Goal: Task Accomplishment & Management: Use online tool/utility

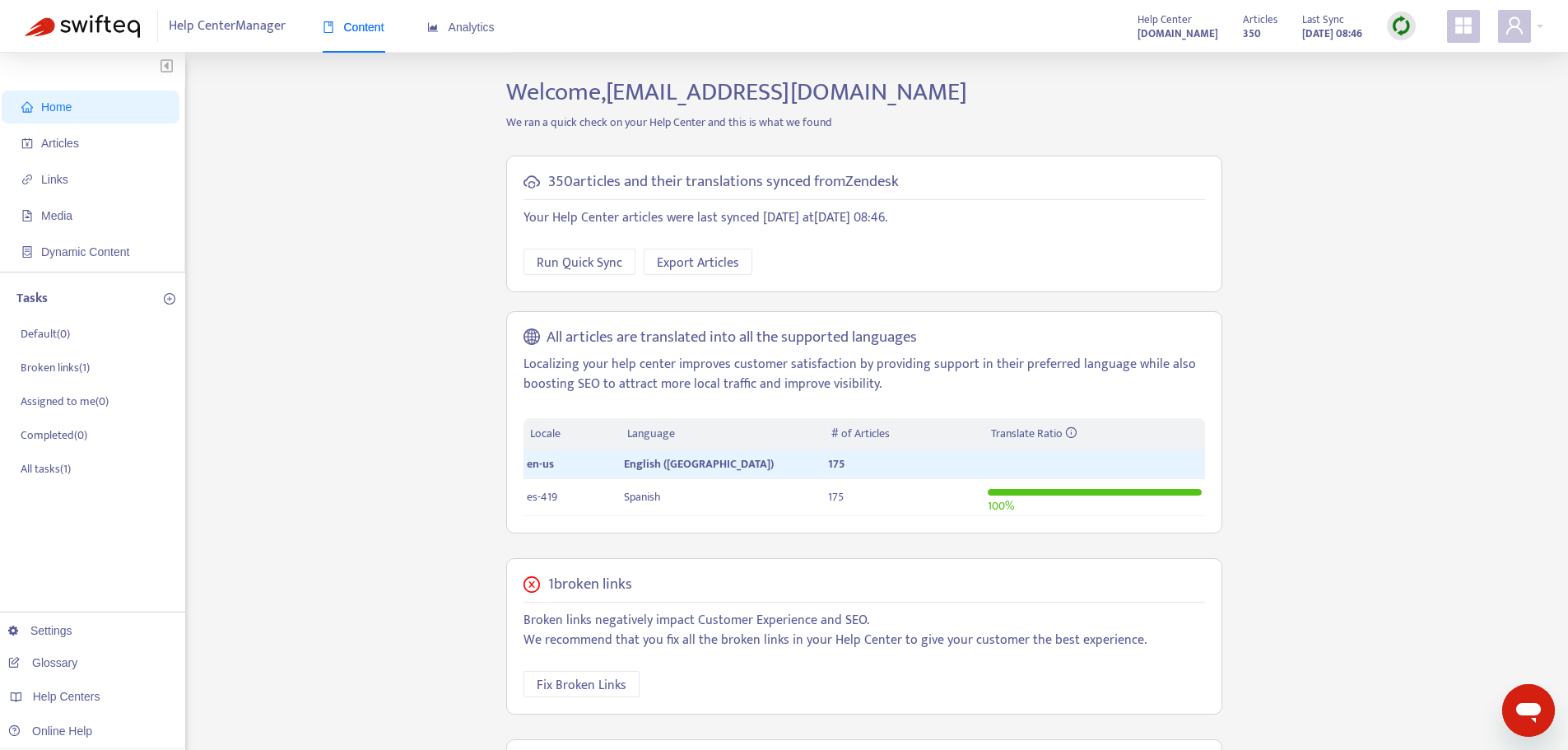
click at [1409, 32] on img at bounding box center [1401, 26] width 21 height 21
click at [1416, 69] on link "Quick Sync" at bounding box center [1435, 60] width 70 height 19
click at [137, 140] on span "Articles" at bounding box center [93, 143] width 145 height 33
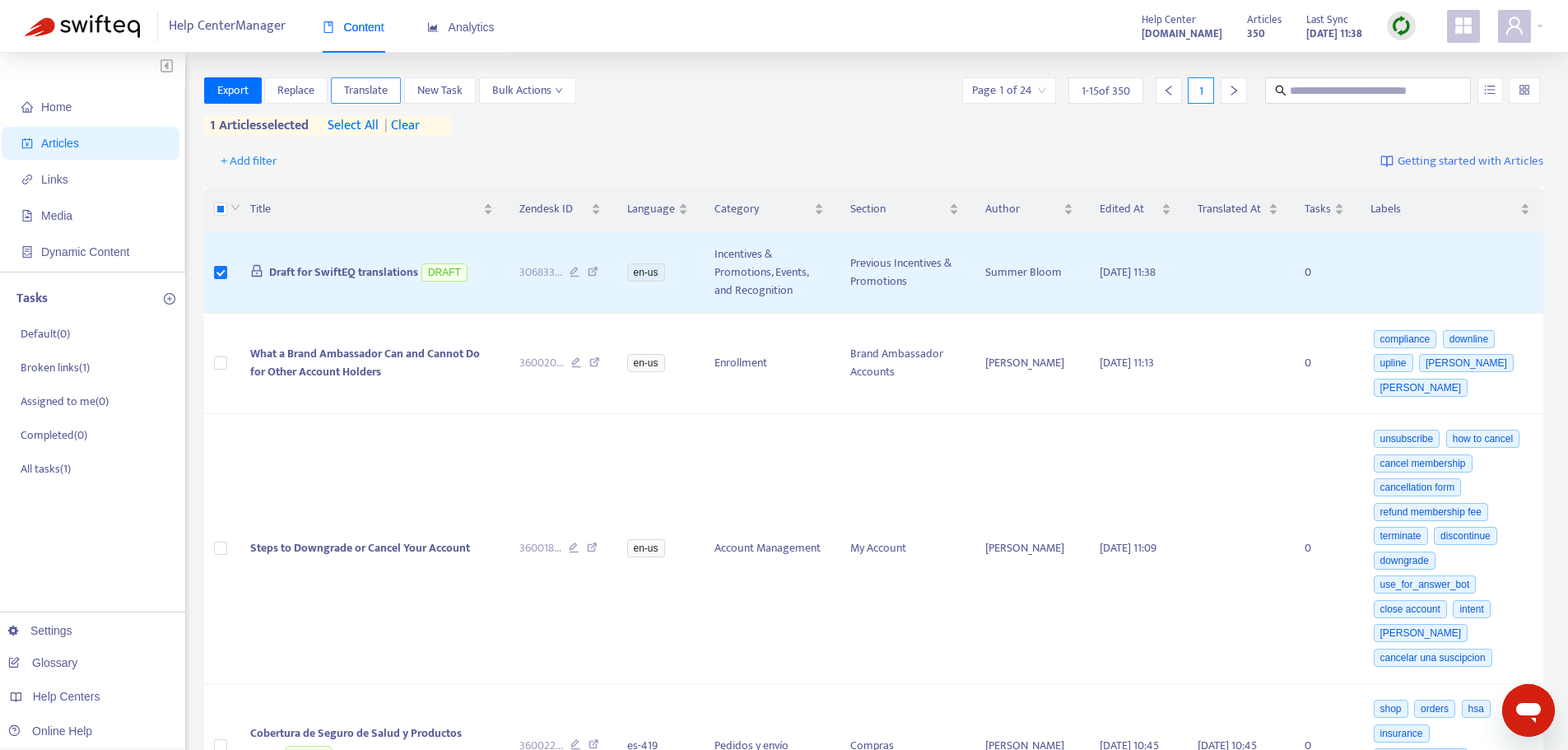
click at [365, 87] on span "Translate" at bounding box center [366, 90] width 44 height 18
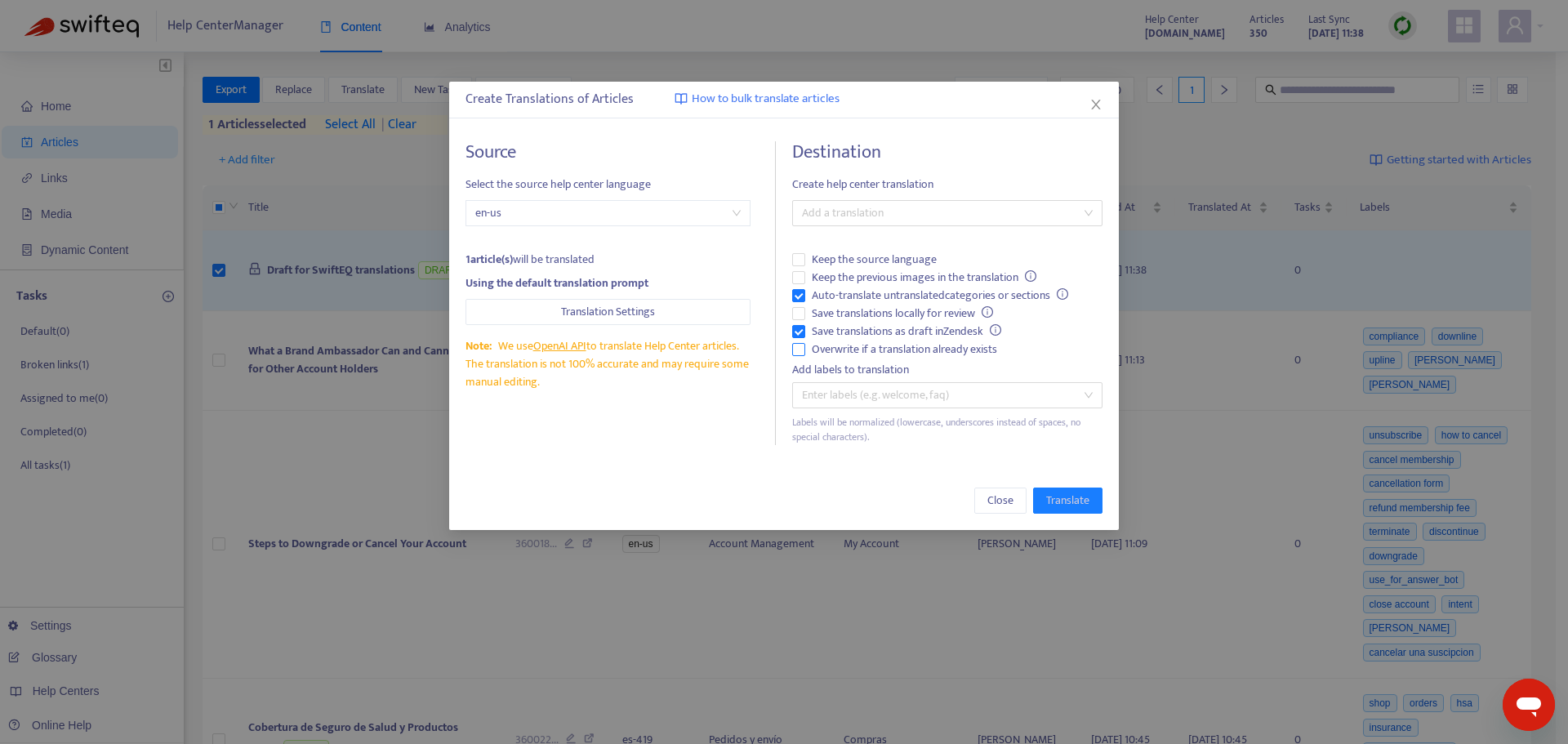
click at [842, 347] on span "Overwrite if a translation already exists" at bounding box center [904, 349] width 198 height 18
click at [849, 295] on span "Auto-translate untranslated categories or sections" at bounding box center [939, 296] width 269 height 18
click at [879, 212] on div at bounding box center [938, 212] width 286 height 20
click at [885, 270] on div "Spanish ( es-419 )" at bounding box center [947, 271] width 284 height 18
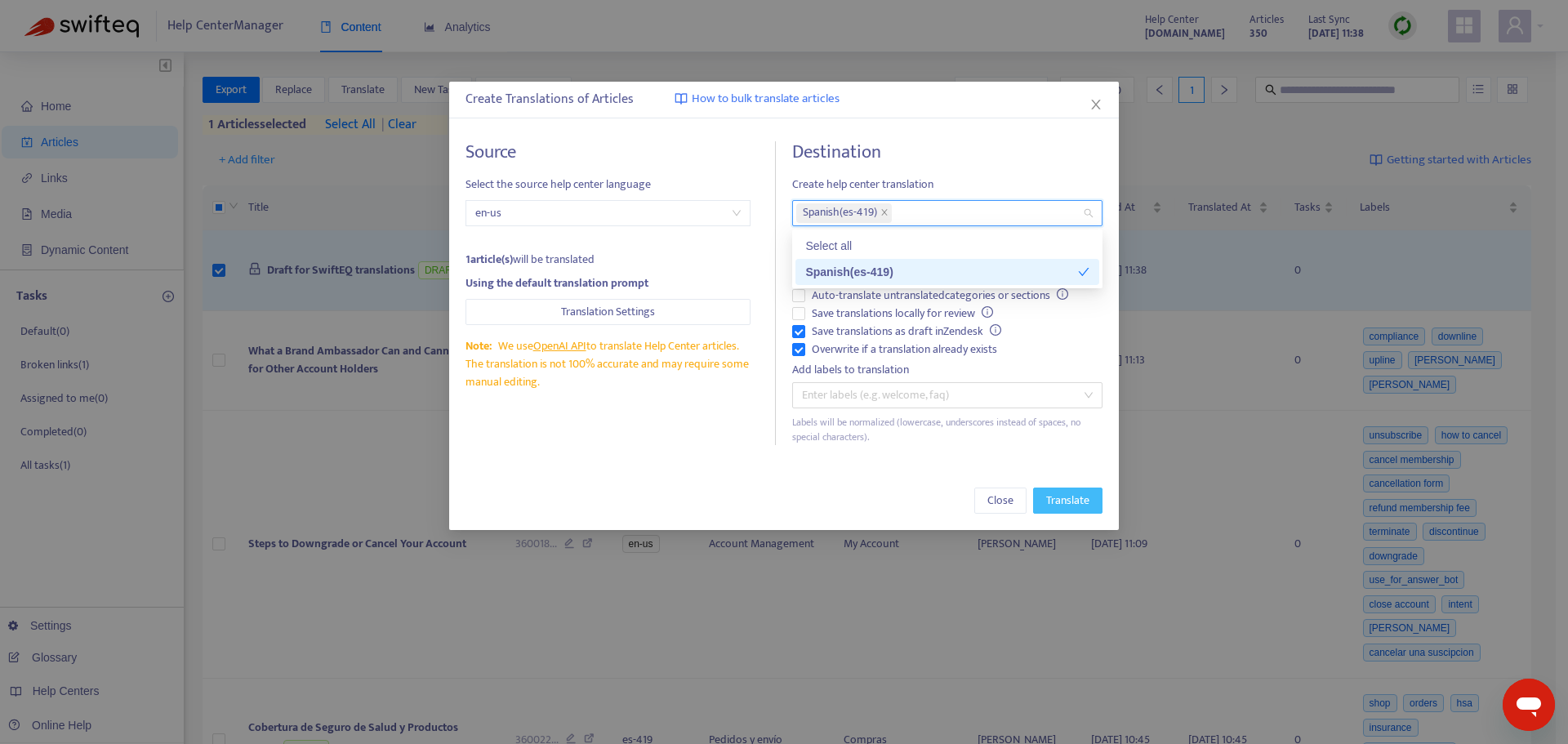
click at [1088, 505] on span "Translate" at bounding box center [1068, 500] width 43 height 18
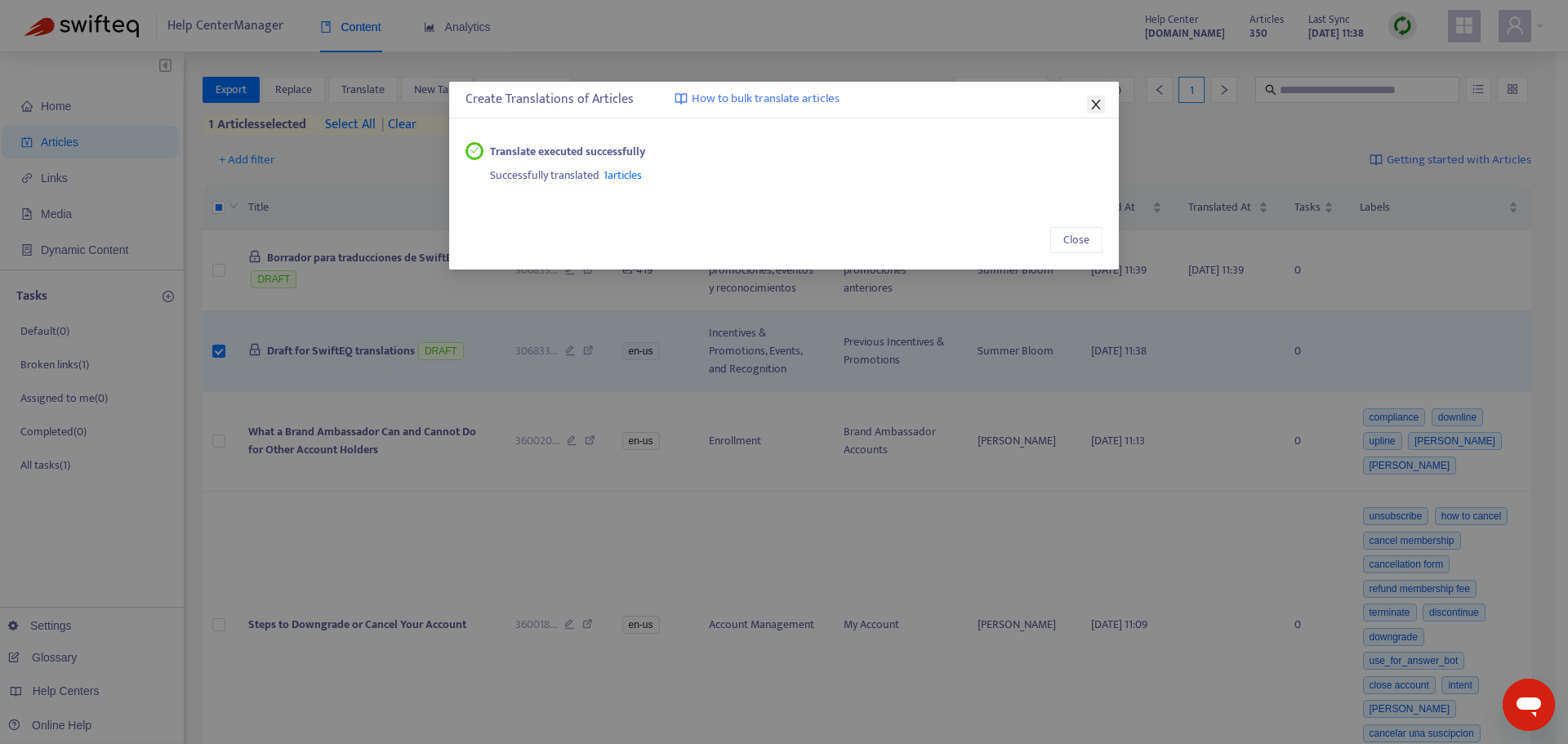
click at [1087, 96] on button "Close" at bounding box center [1095, 104] width 18 height 18
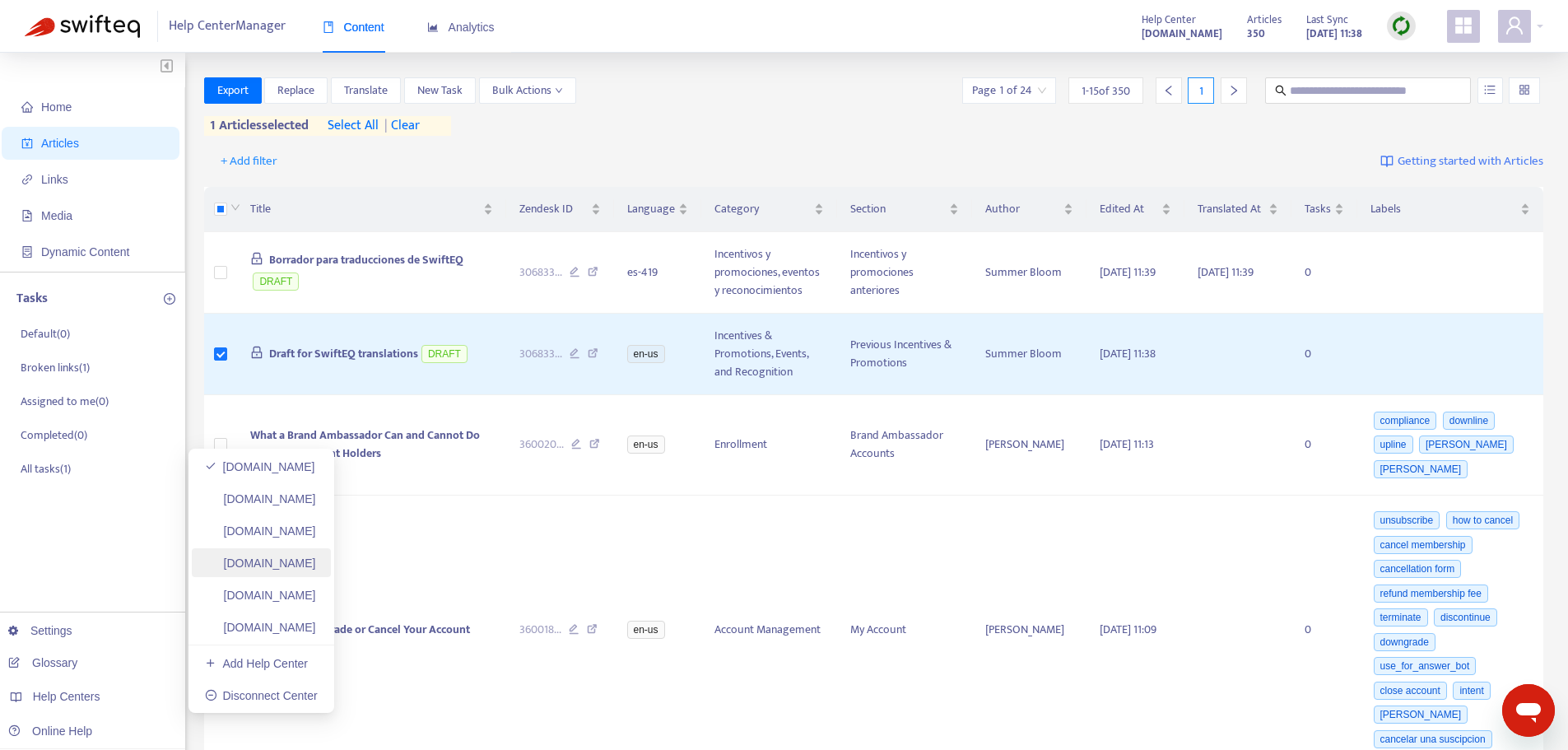
click at [296, 565] on link "[DOMAIN_NAME]" at bounding box center [260, 563] width 111 height 13
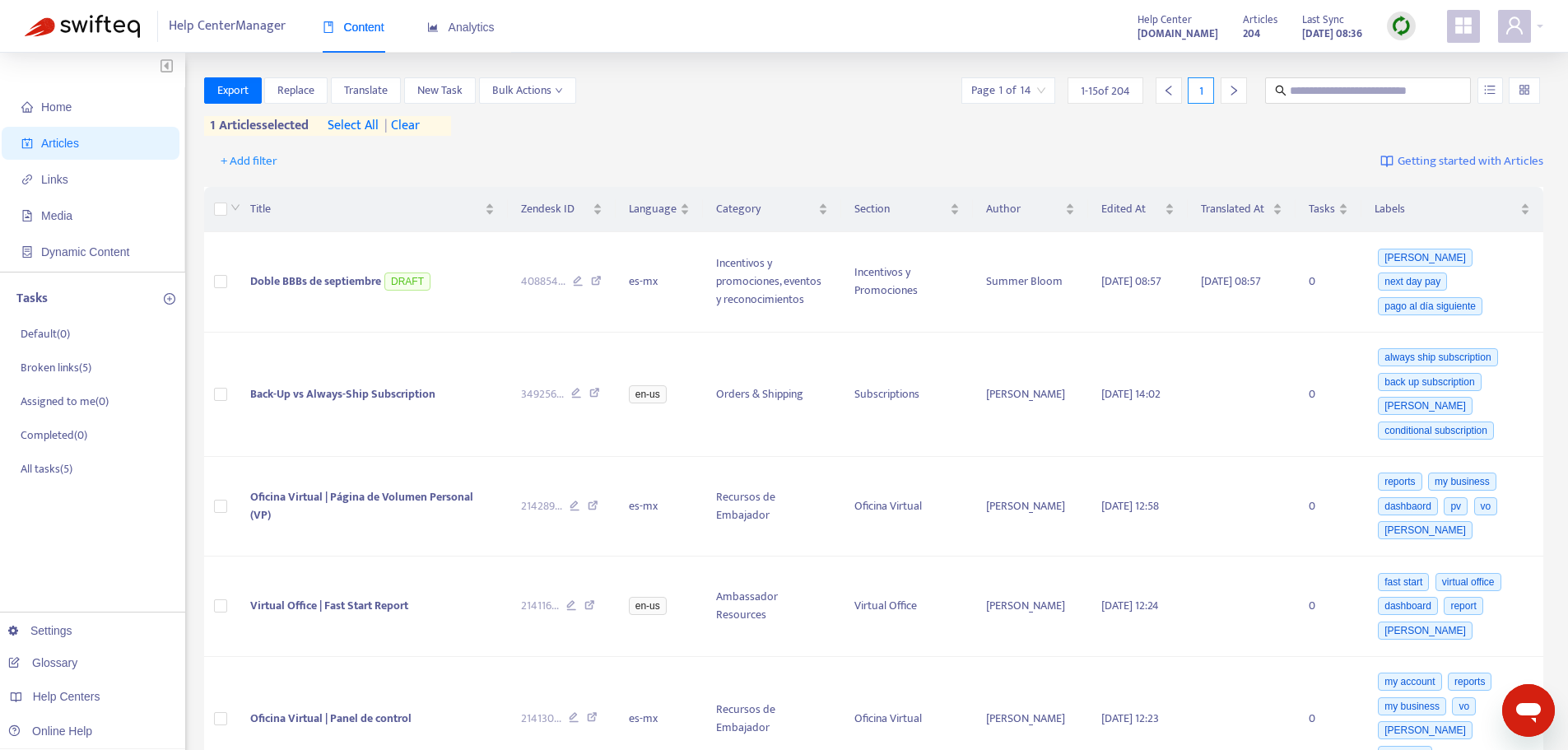
click at [1404, 15] on img at bounding box center [1401, 26] width 21 height 21
click at [1435, 58] on link "Quick Sync" at bounding box center [1435, 60] width 70 height 19
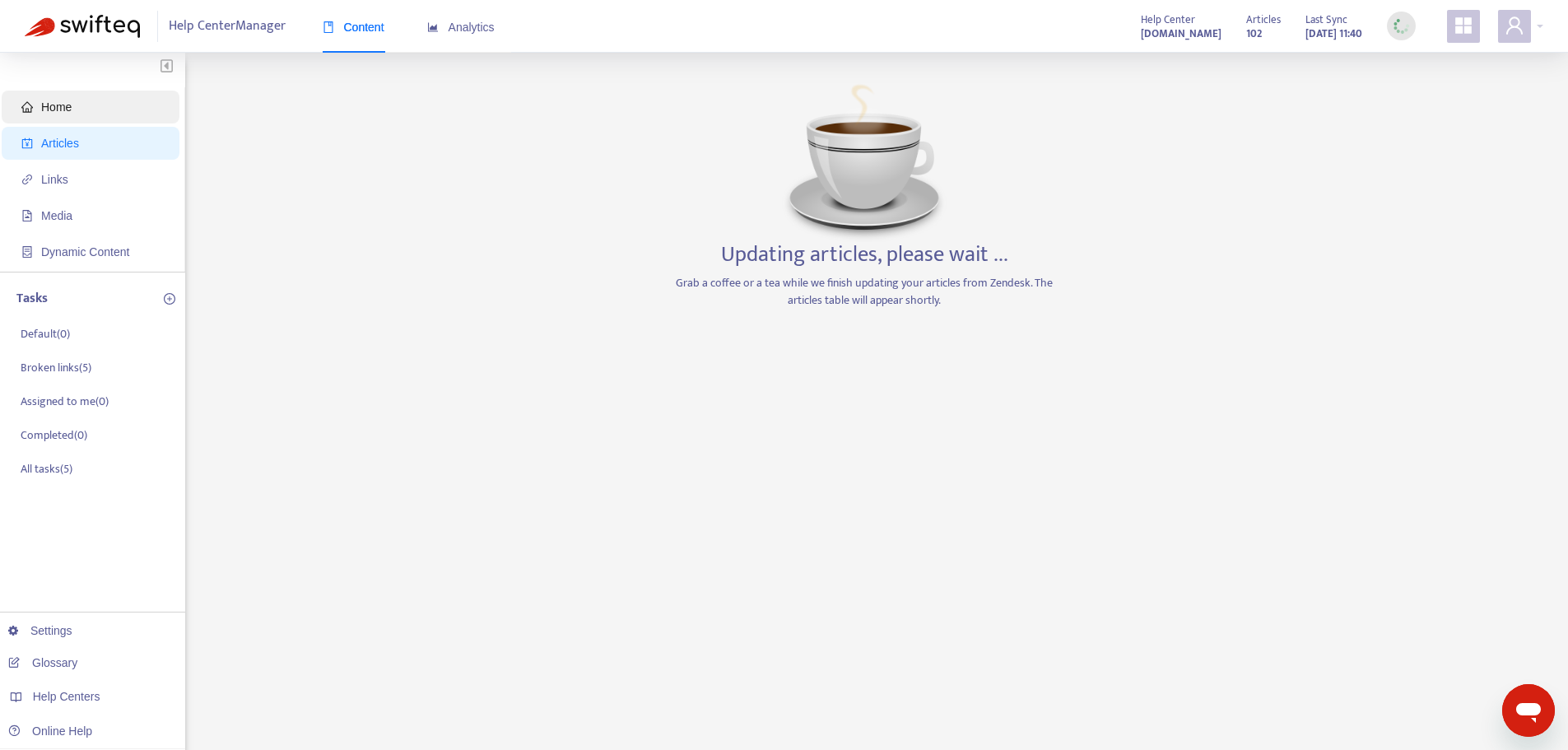
click at [29, 113] on span "Home" at bounding box center [93, 107] width 145 height 33
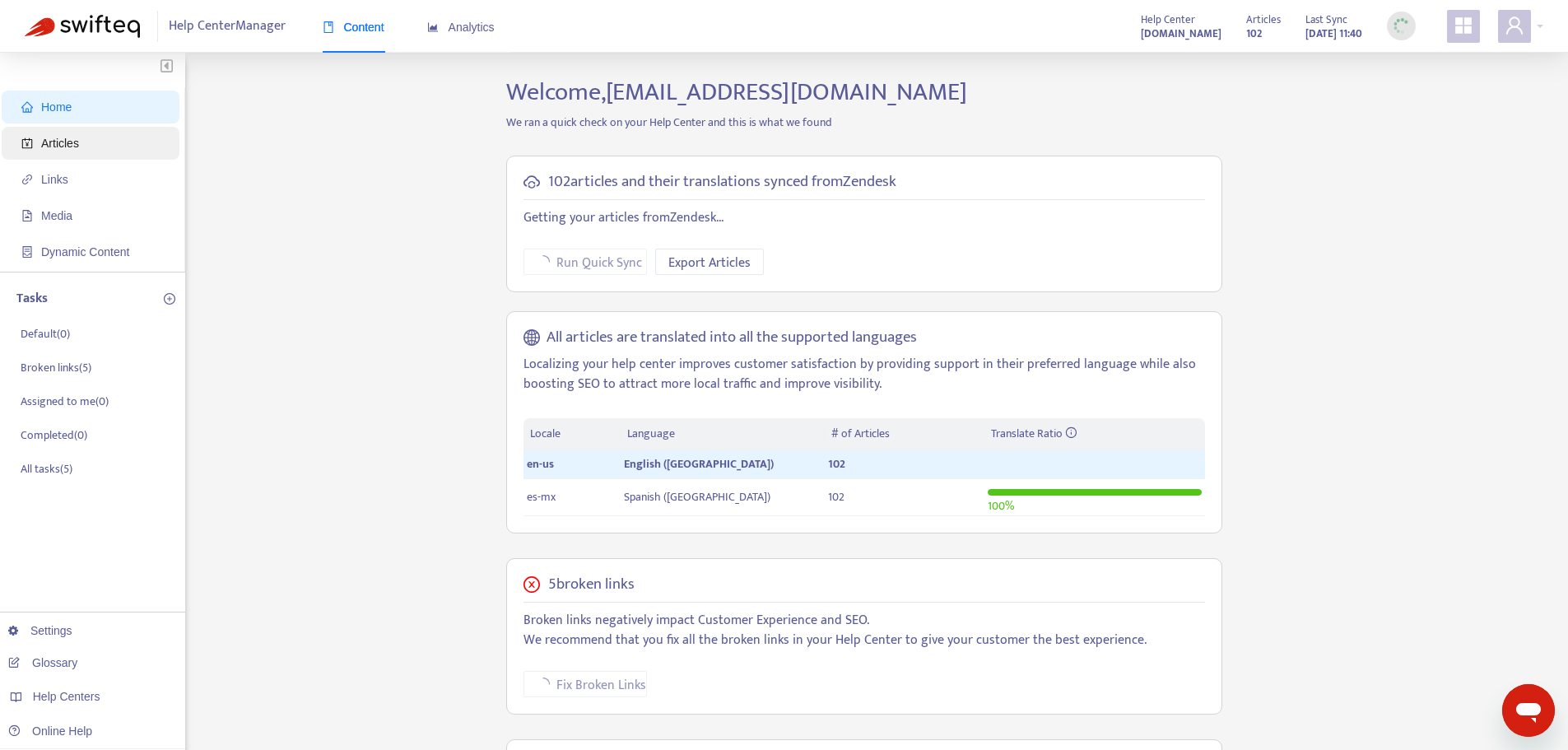
click at [56, 140] on span "Articles" at bounding box center [60, 144] width 38 height 13
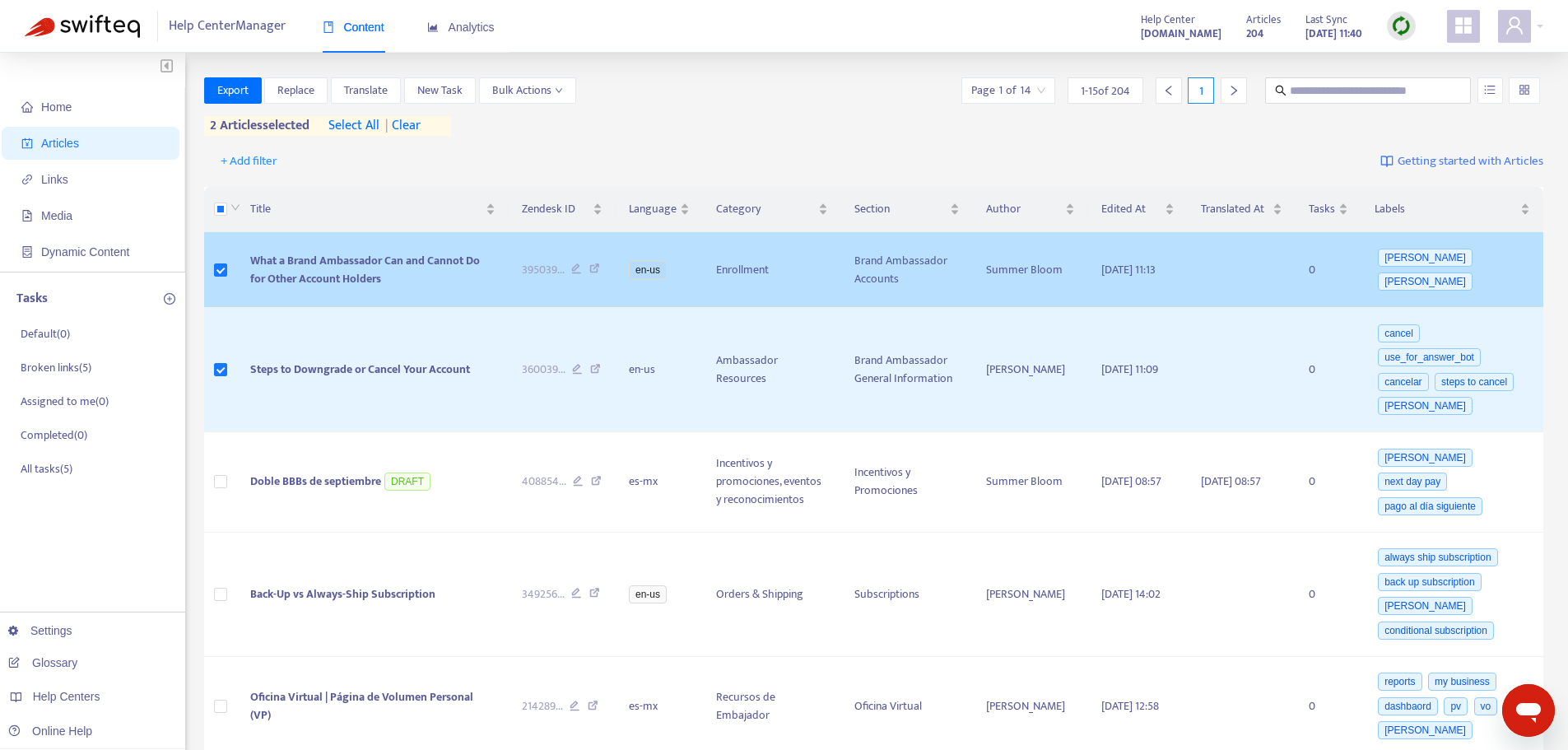
click at [350, 264] on span "What a Brand Ambassador Can and Cannot Do for Other Account Holders" at bounding box center [364, 269] width 229 height 37
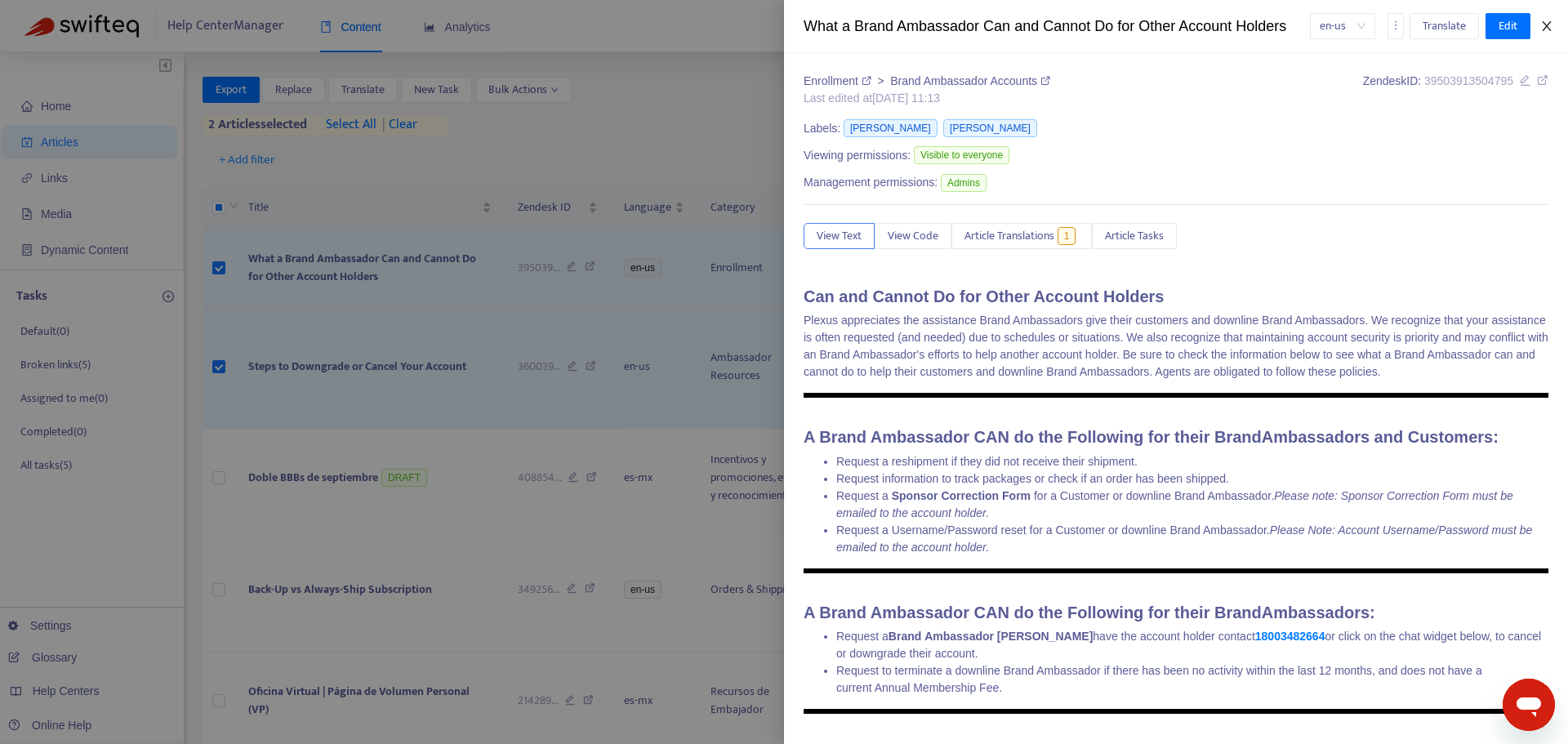
click at [1537, 25] on button "Close" at bounding box center [1546, 26] width 23 height 15
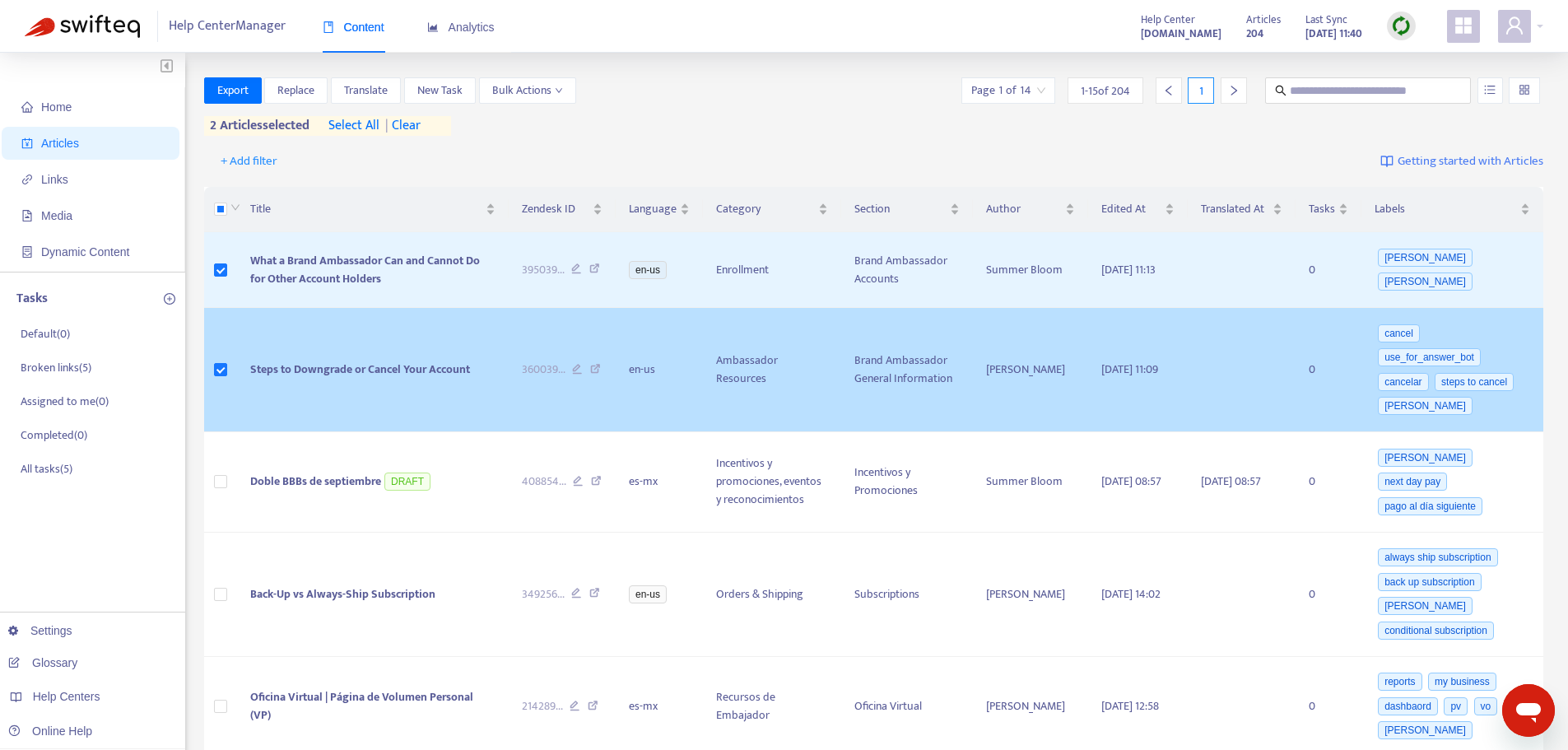
click at [448, 360] on span "Steps to Downgrade or Cancel Your Account" at bounding box center [360, 369] width 220 height 19
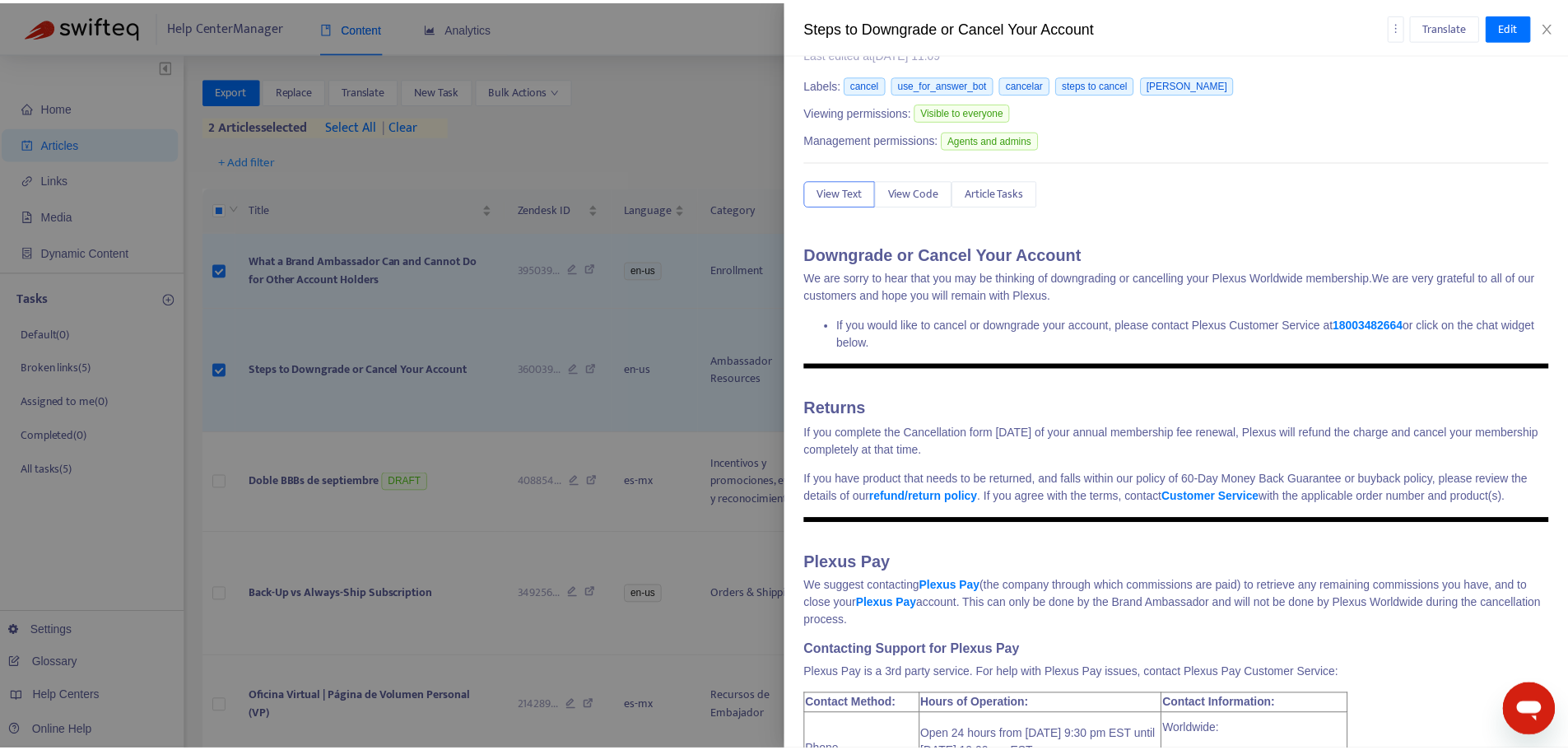
scroll to position [10, 0]
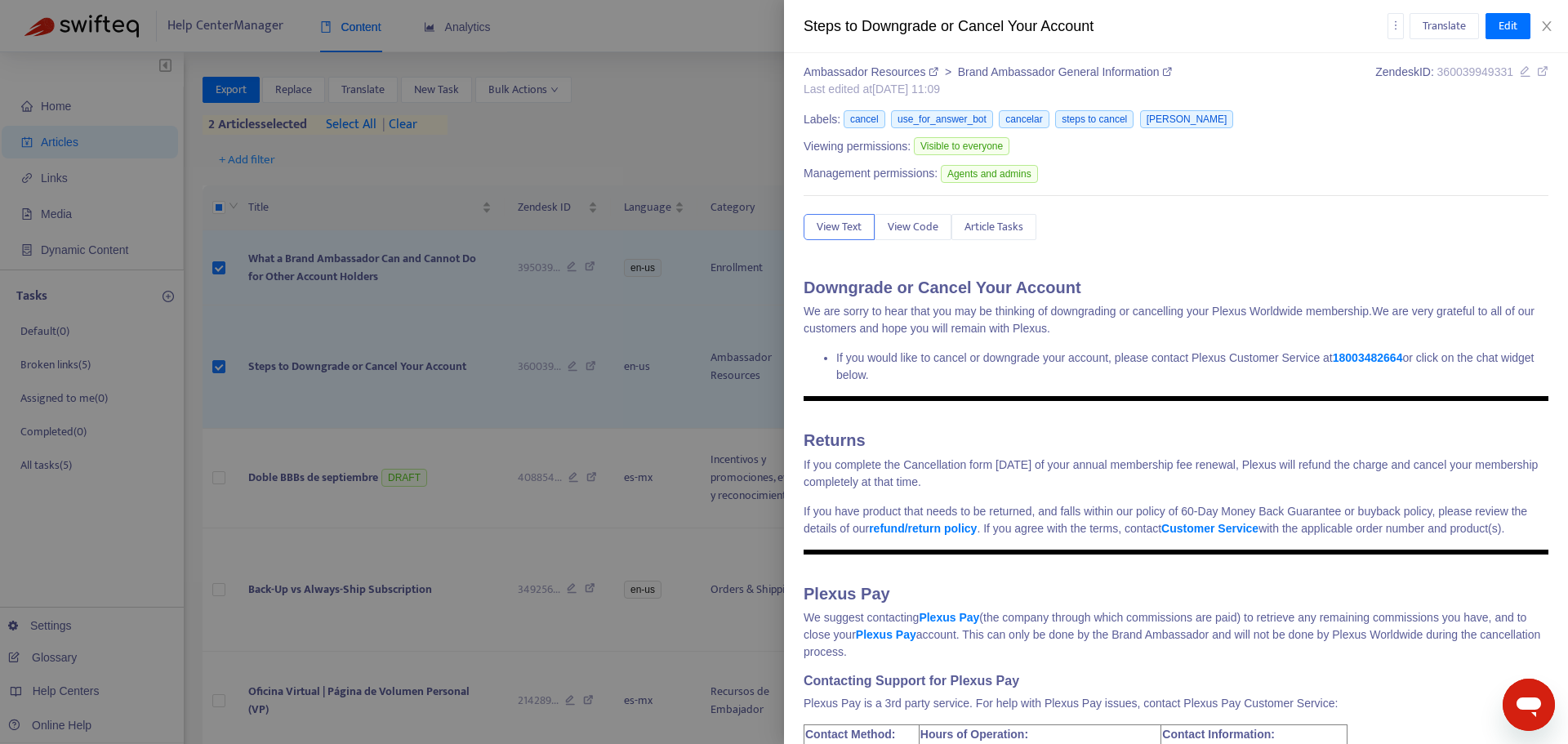
click at [1550, 35] on div "Steps to Downgrade or Cancel Your Account Translate Edit" at bounding box center [1175, 26] width 784 height 53
click at [1550, 25] on icon "close" at bounding box center [1546, 26] width 13 height 13
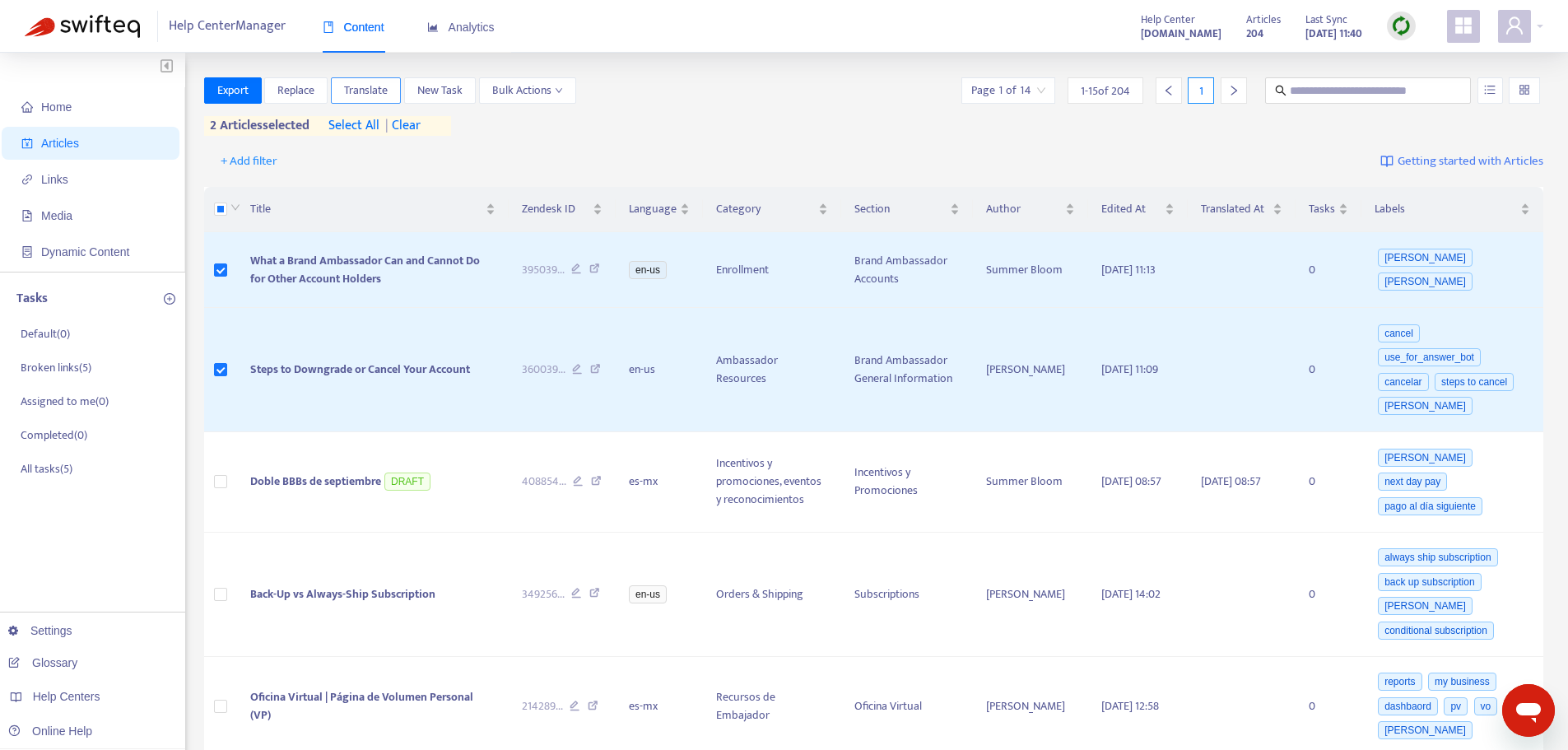
click at [382, 86] on span "Translate" at bounding box center [366, 90] width 44 height 18
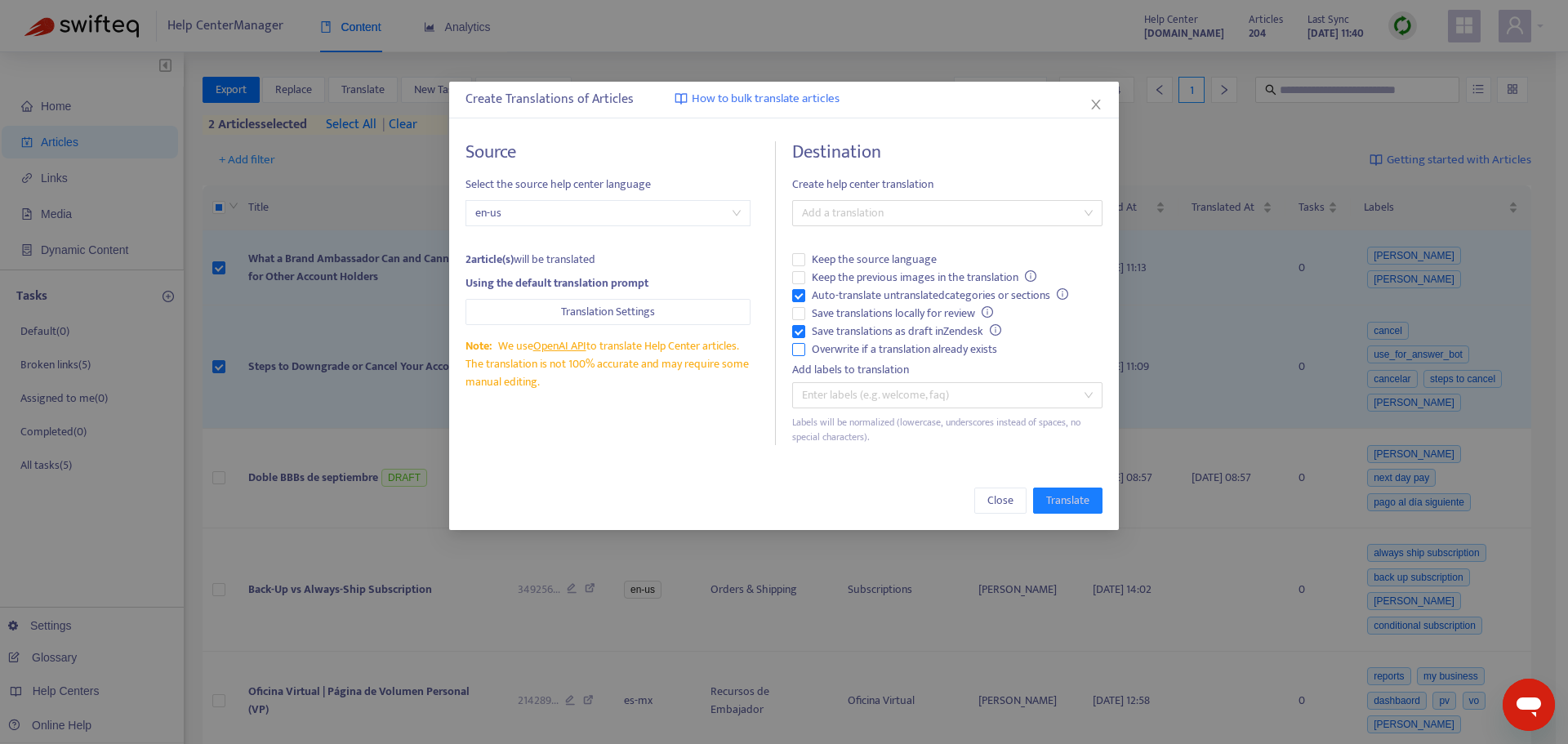
click at [856, 350] on span "Overwrite if a translation already exists" at bounding box center [904, 349] width 198 height 18
click at [842, 291] on span "Auto-translate untranslated categories or sections" at bounding box center [939, 296] width 269 height 18
click at [894, 217] on div at bounding box center [938, 212] width 286 height 20
click at [911, 267] on div "Spanish ([GEOGRAPHIC_DATA]) ( es-mx )" at bounding box center [947, 271] width 284 height 18
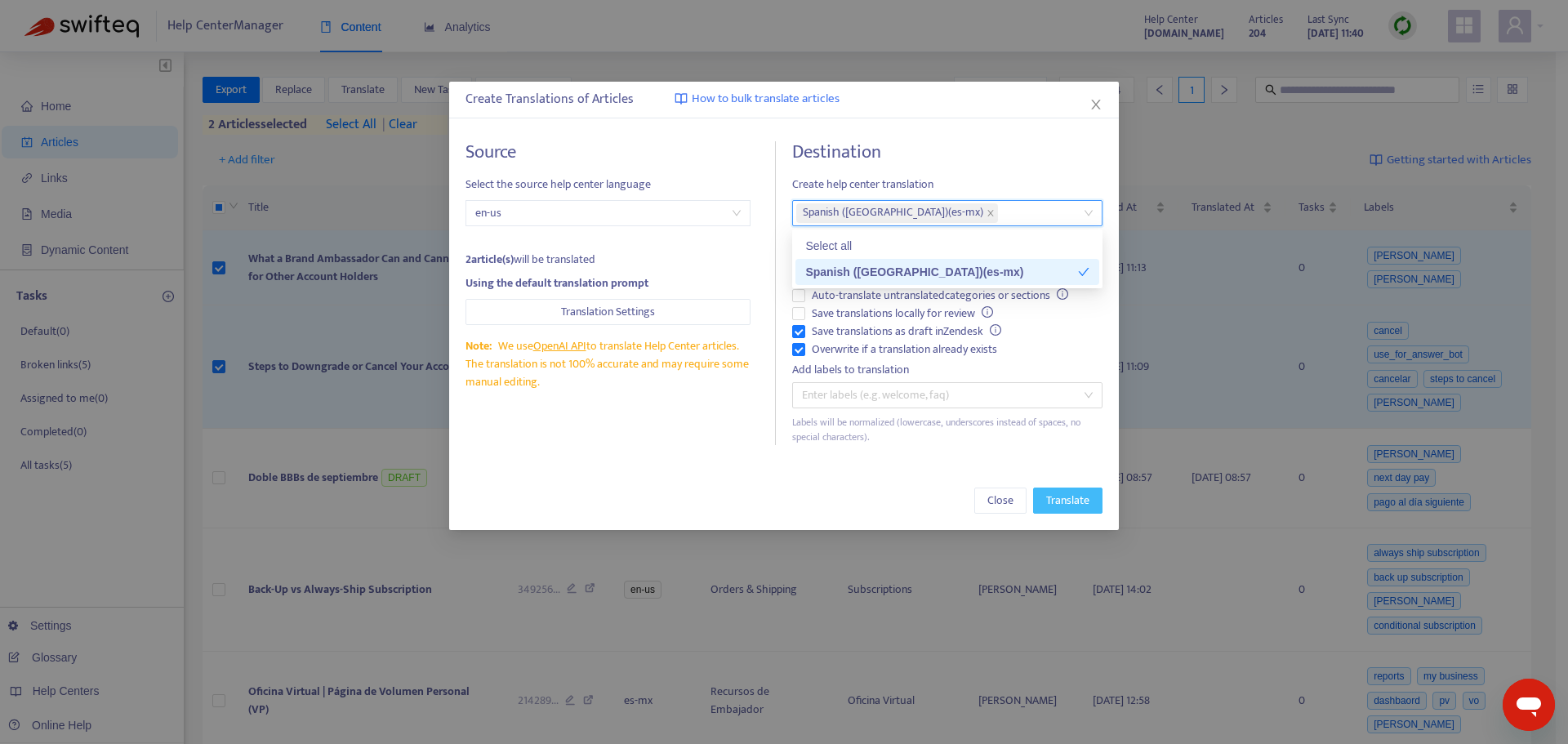
click at [1083, 502] on span "Translate" at bounding box center [1068, 500] width 43 height 18
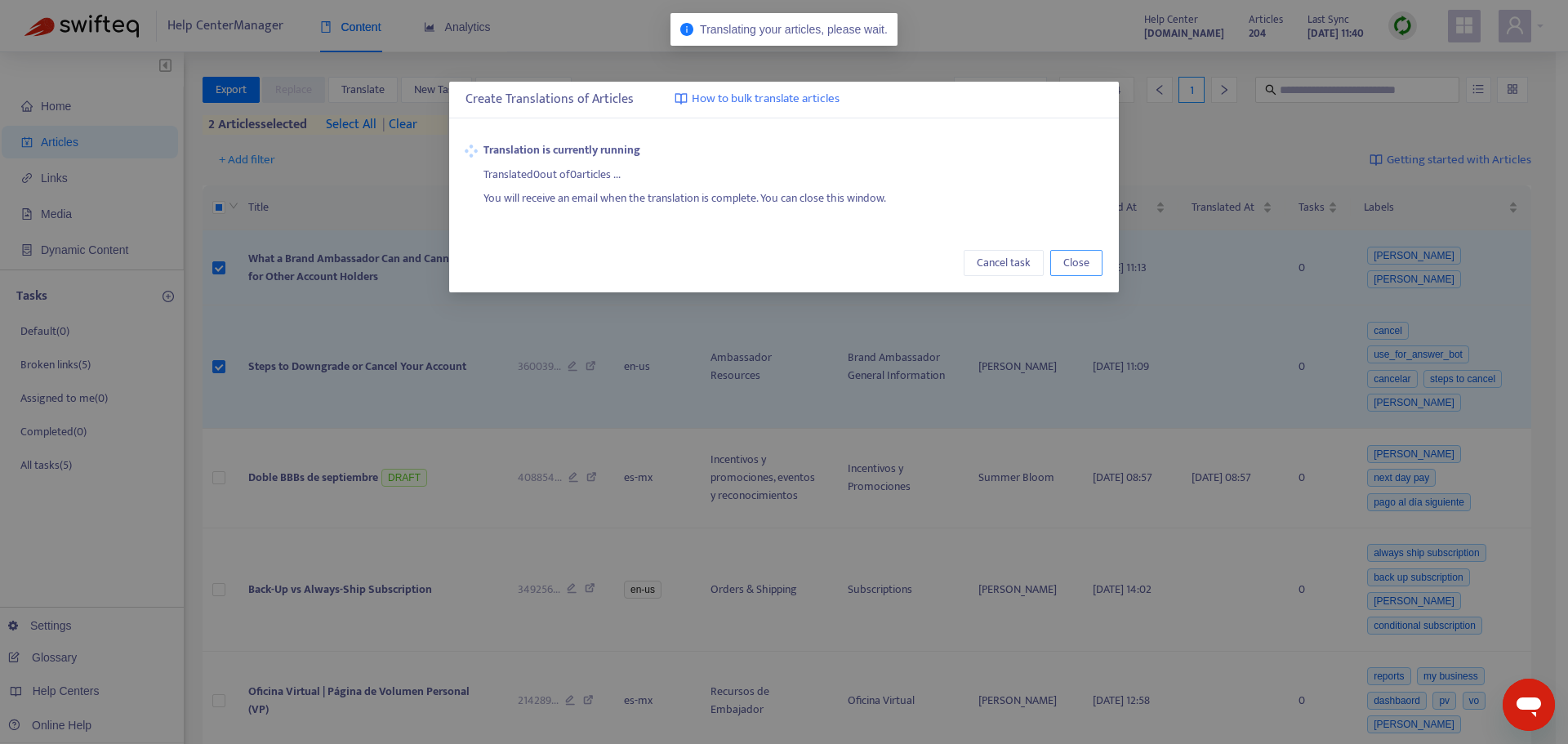
click at [1096, 263] on button "Close" at bounding box center [1075, 263] width 52 height 26
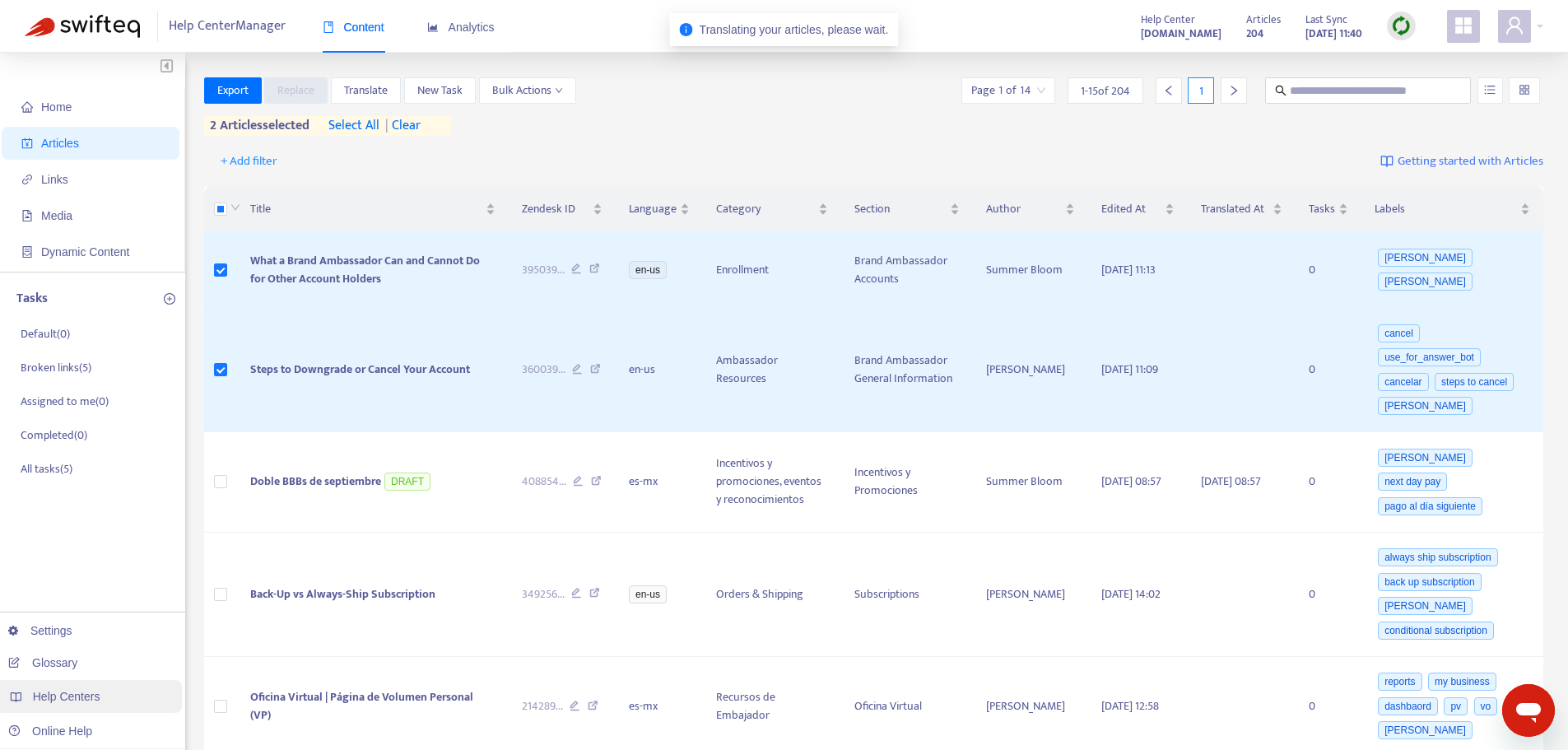
click at [97, 697] on span "Help Centers" at bounding box center [67, 697] width 68 height 13
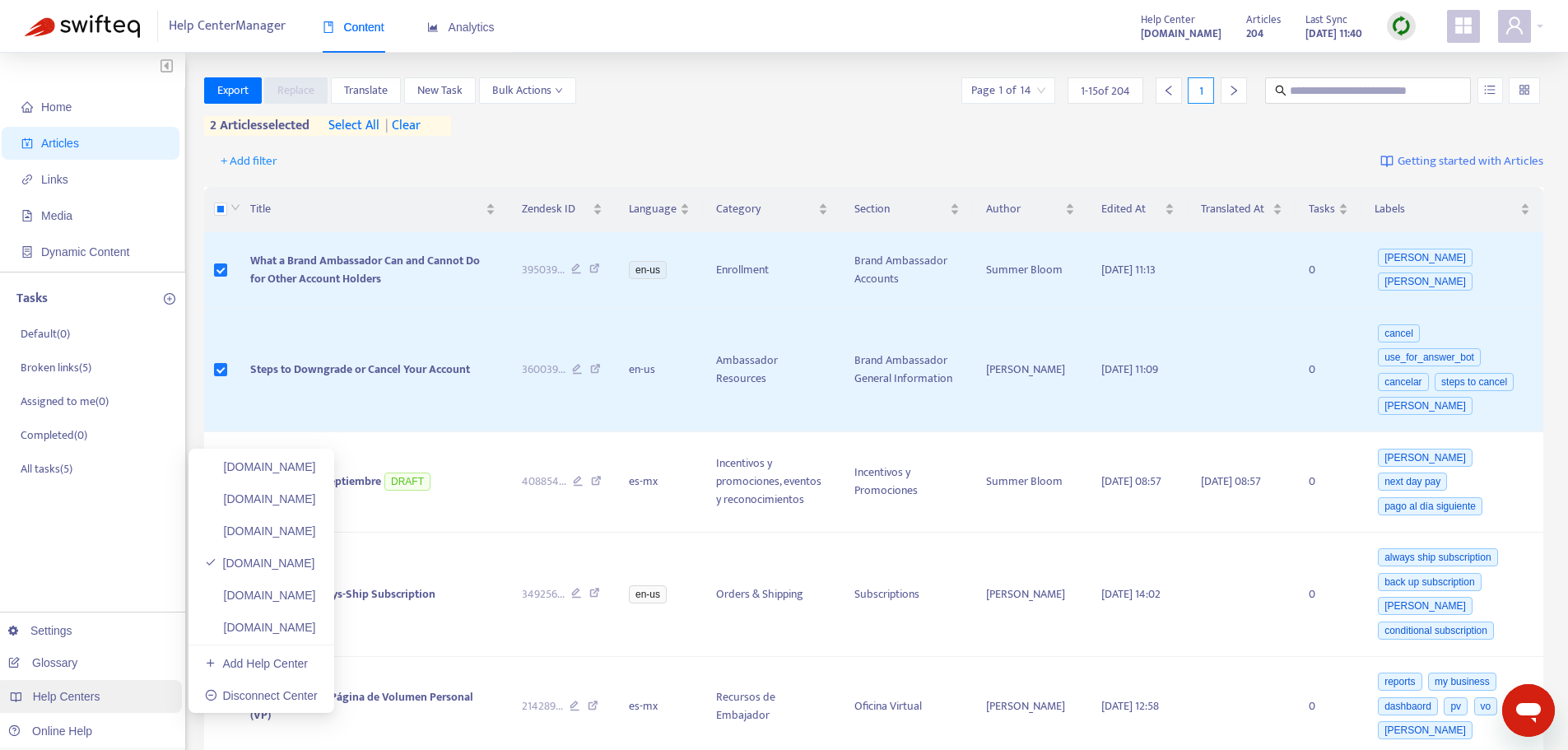
click at [71, 697] on span "Help Centers" at bounding box center [67, 697] width 68 height 13
click at [316, 460] on link "[DOMAIN_NAME]" at bounding box center [260, 466] width 111 height 13
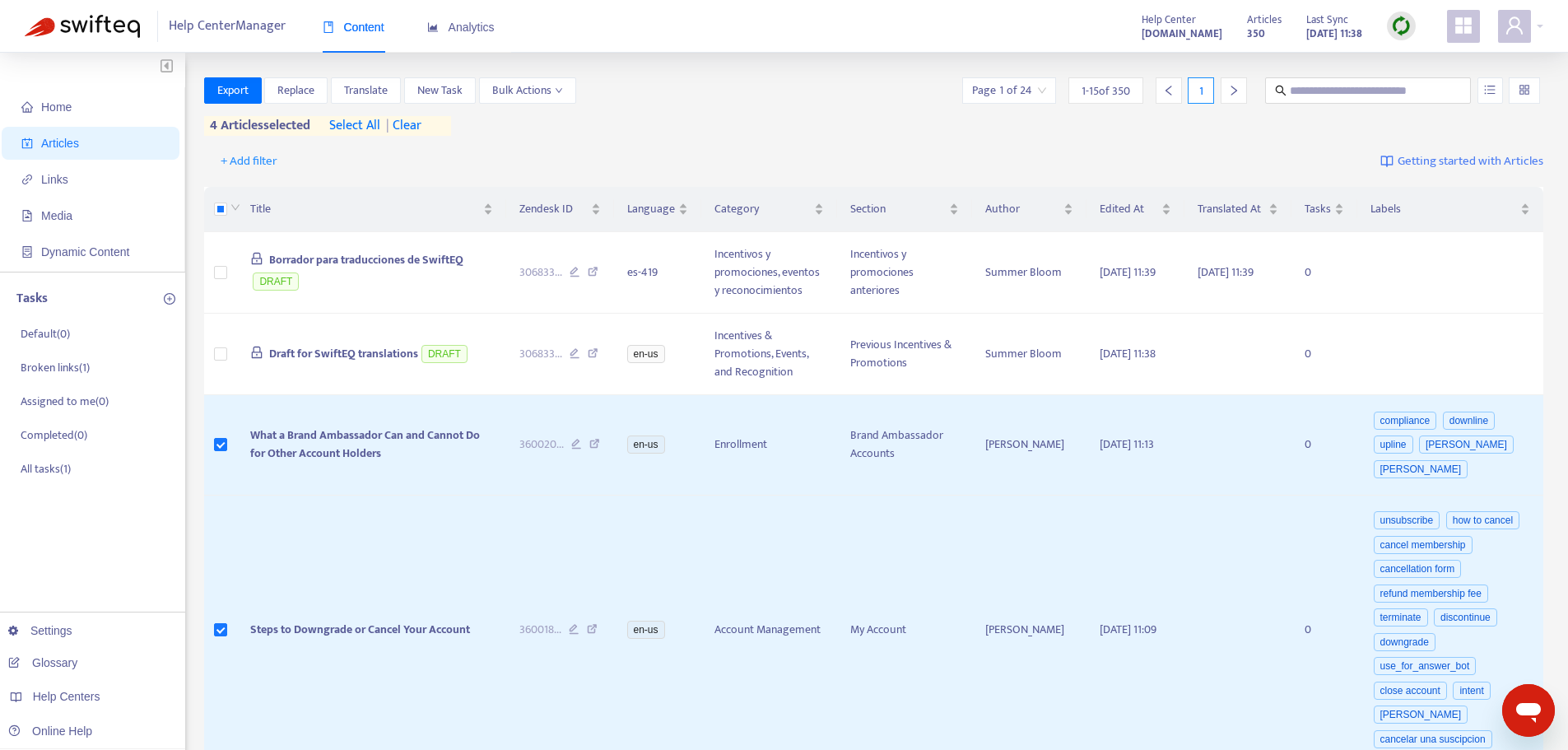
click at [416, 131] on span "| clear" at bounding box center [401, 126] width 41 height 20
click at [347, 87] on span "Translate" at bounding box center [366, 90] width 44 height 18
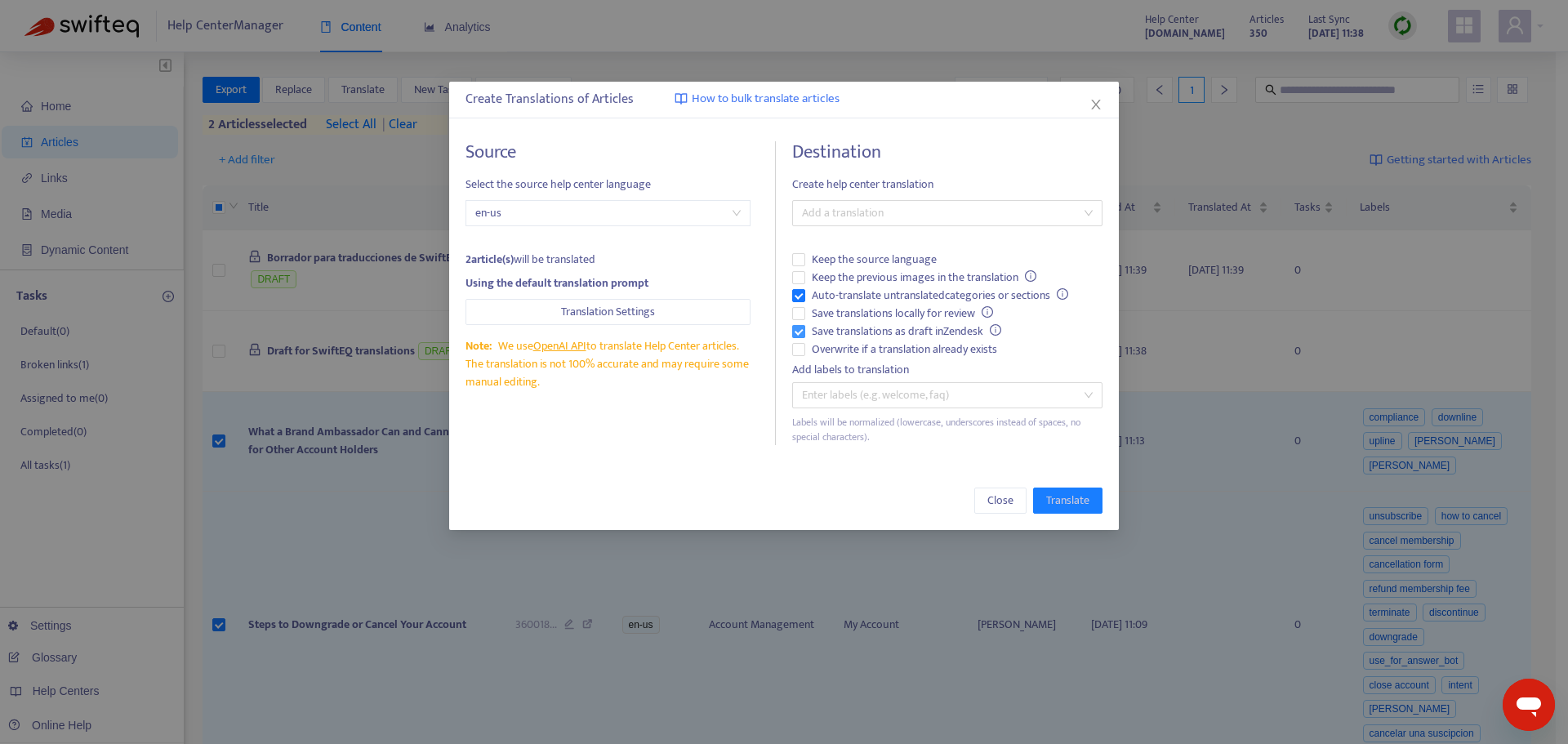
drag, startPoint x: 840, startPoint y: 353, endPoint x: 838, endPoint y: 331, distance: 22.1
click at [840, 353] on span "Overwrite if a translation already exists" at bounding box center [904, 349] width 198 height 18
click at [835, 296] on span "Auto-translate untranslated categories or sections" at bounding box center [939, 296] width 269 height 18
click at [873, 203] on div at bounding box center [938, 212] width 286 height 20
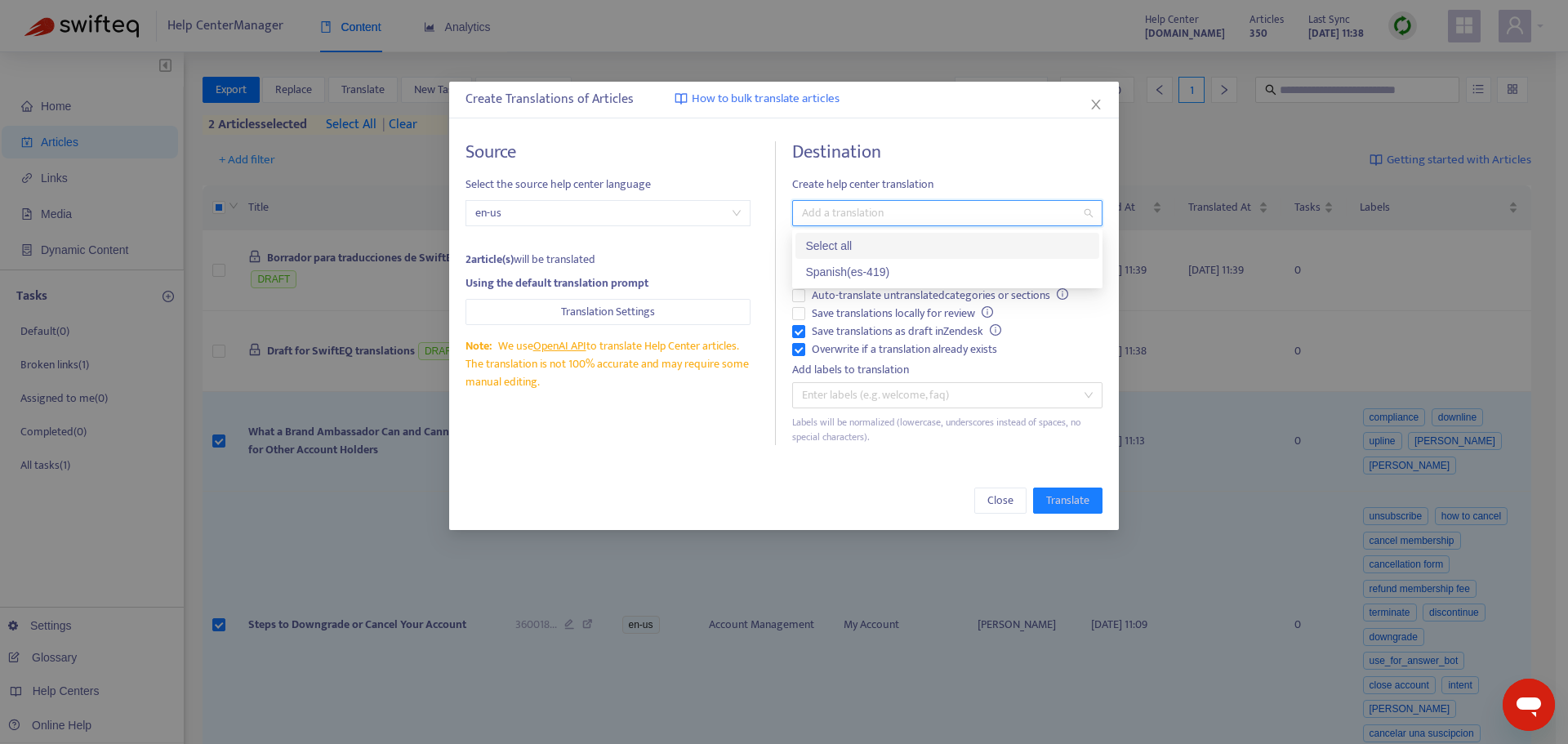
click at [885, 260] on div "Spanish ( es-419 )" at bounding box center [947, 272] width 304 height 26
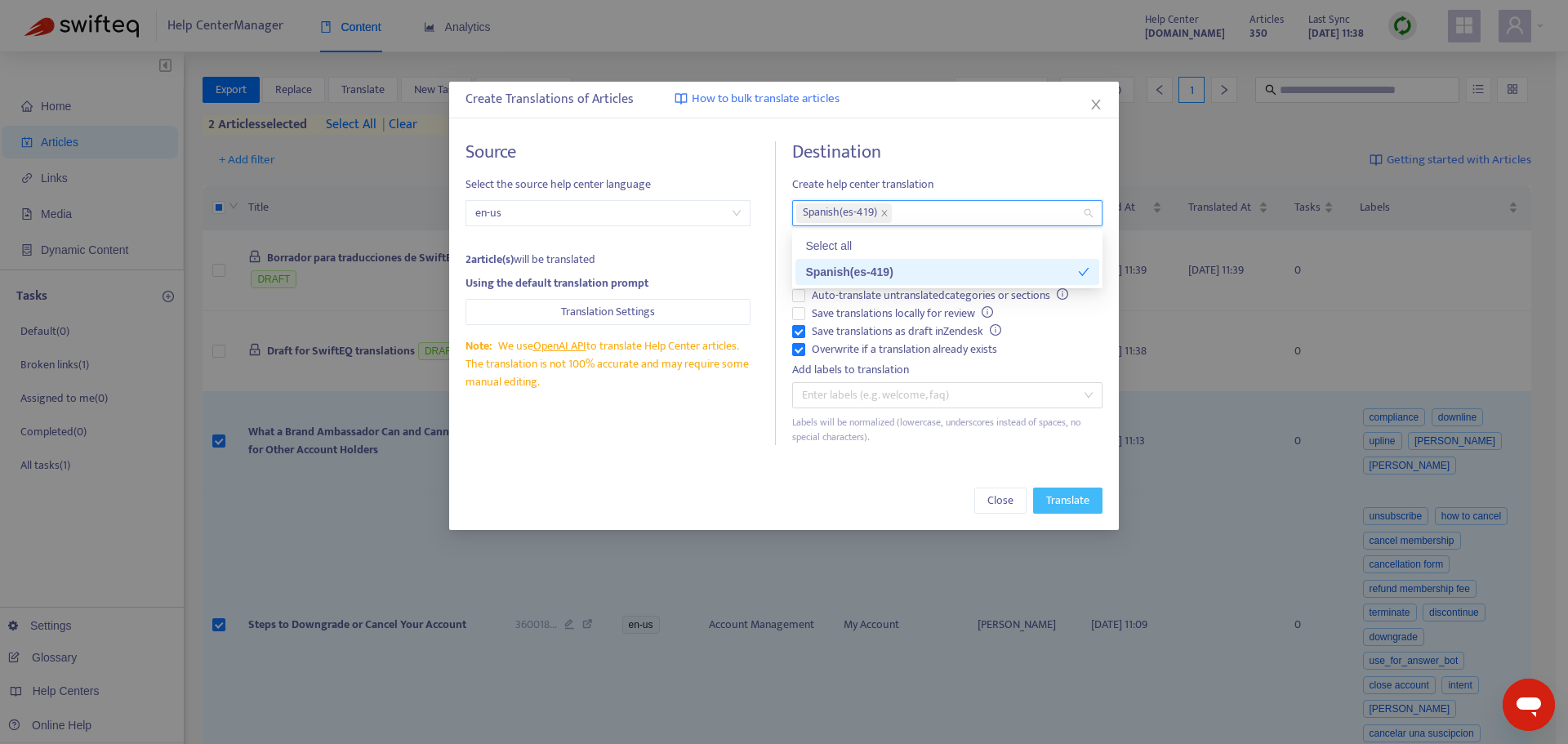
click at [1063, 497] on span "Translate" at bounding box center [1068, 500] width 43 height 18
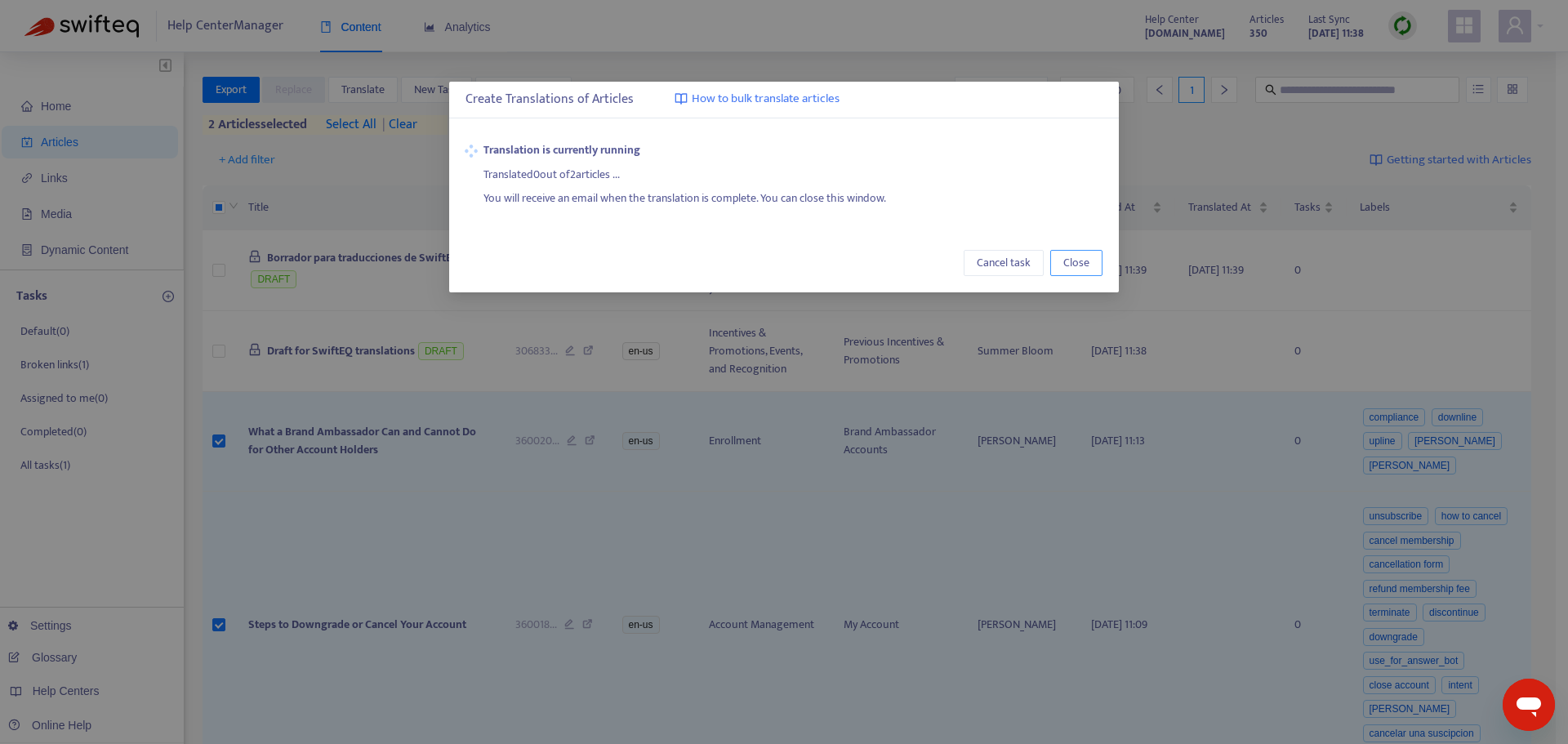
click at [1085, 262] on span "Close" at bounding box center [1076, 262] width 26 height 18
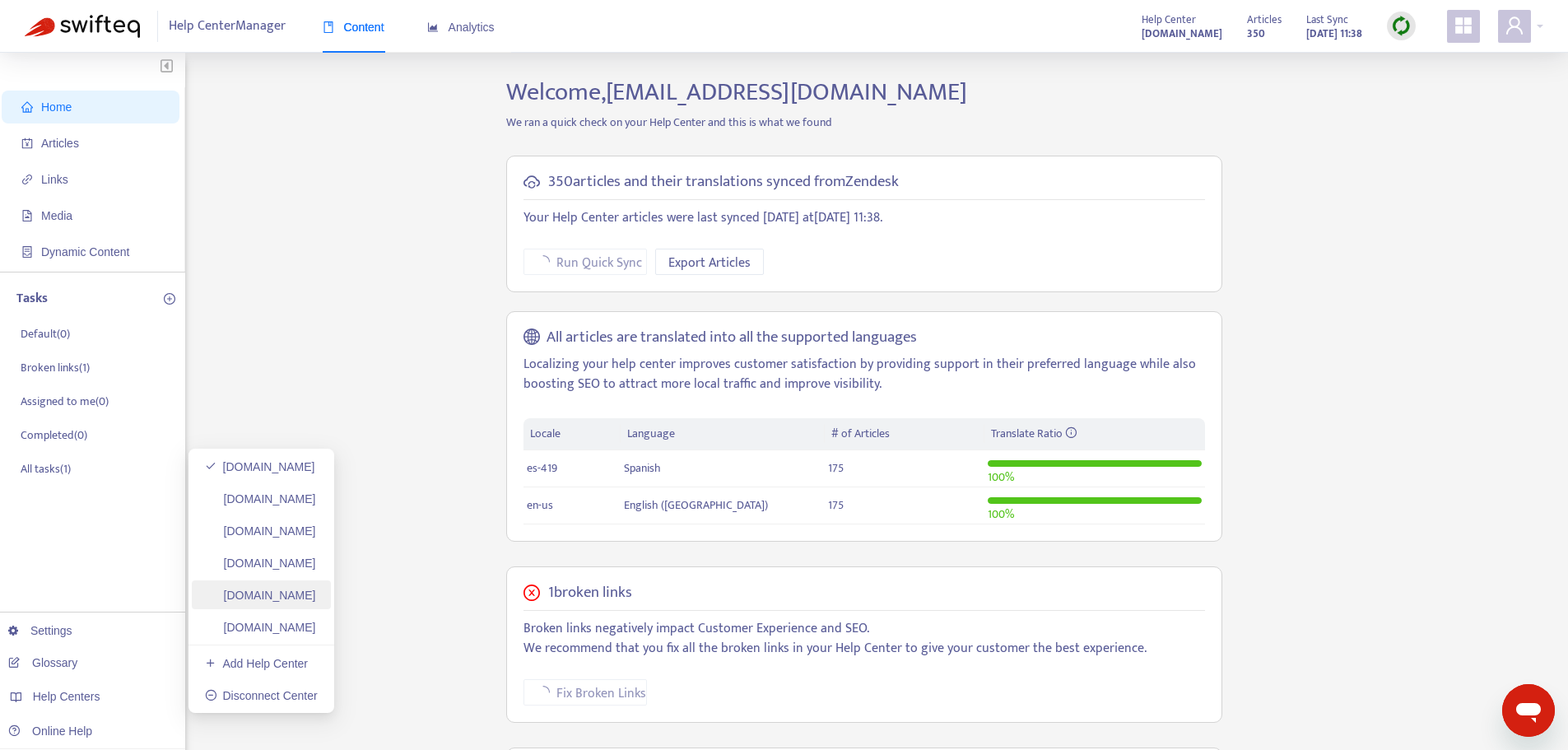
click at [263, 598] on link "[DOMAIN_NAME]" at bounding box center [260, 595] width 111 height 13
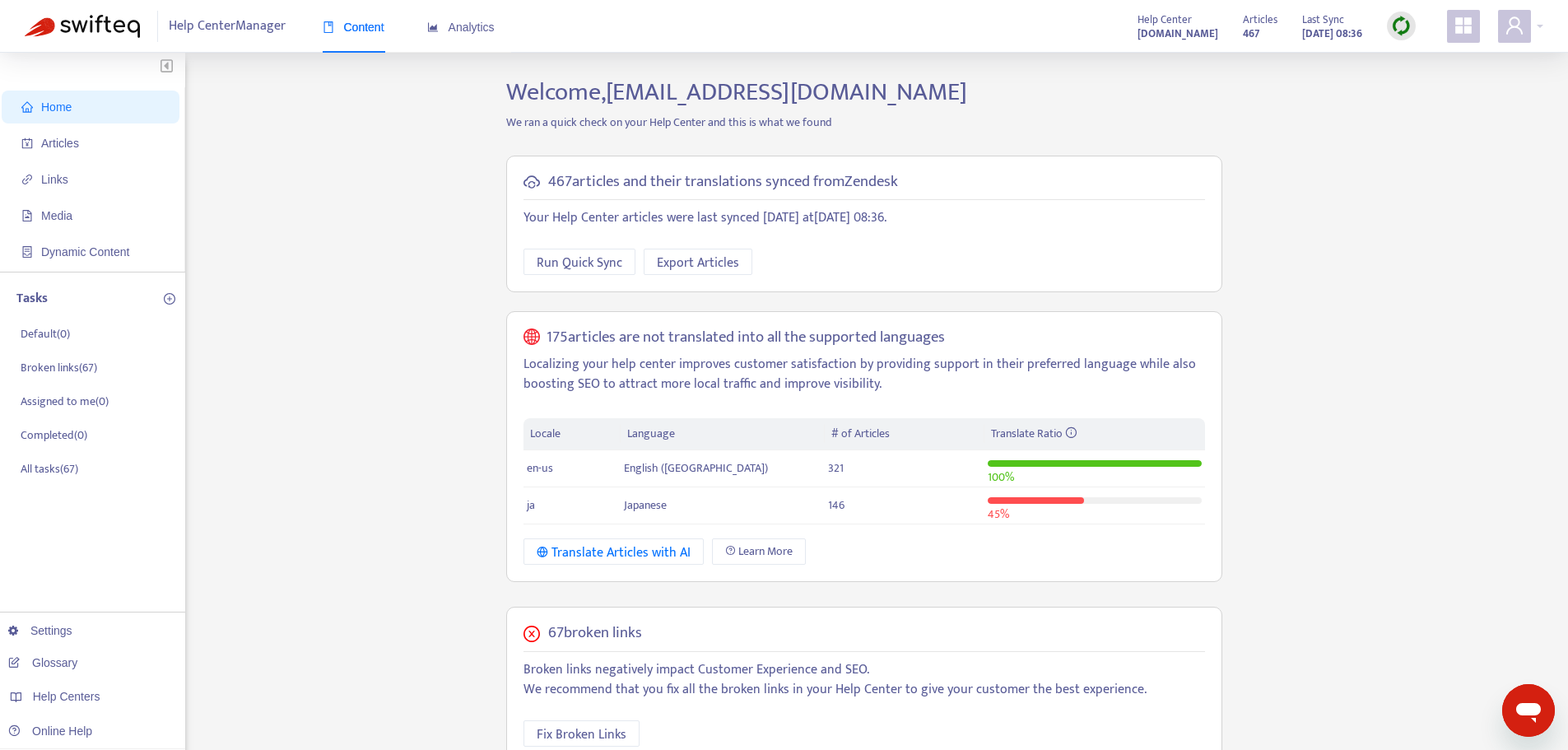
click at [1407, 11] on div at bounding box center [1401, 26] width 29 height 33
click at [1407, 17] on img at bounding box center [1401, 26] width 21 height 21
click at [1431, 61] on link "Quick Sync" at bounding box center [1435, 60] width 70 height 19
click at [75, 148] on span "Articles" at bounding box center [60, 144] width 38 height 13
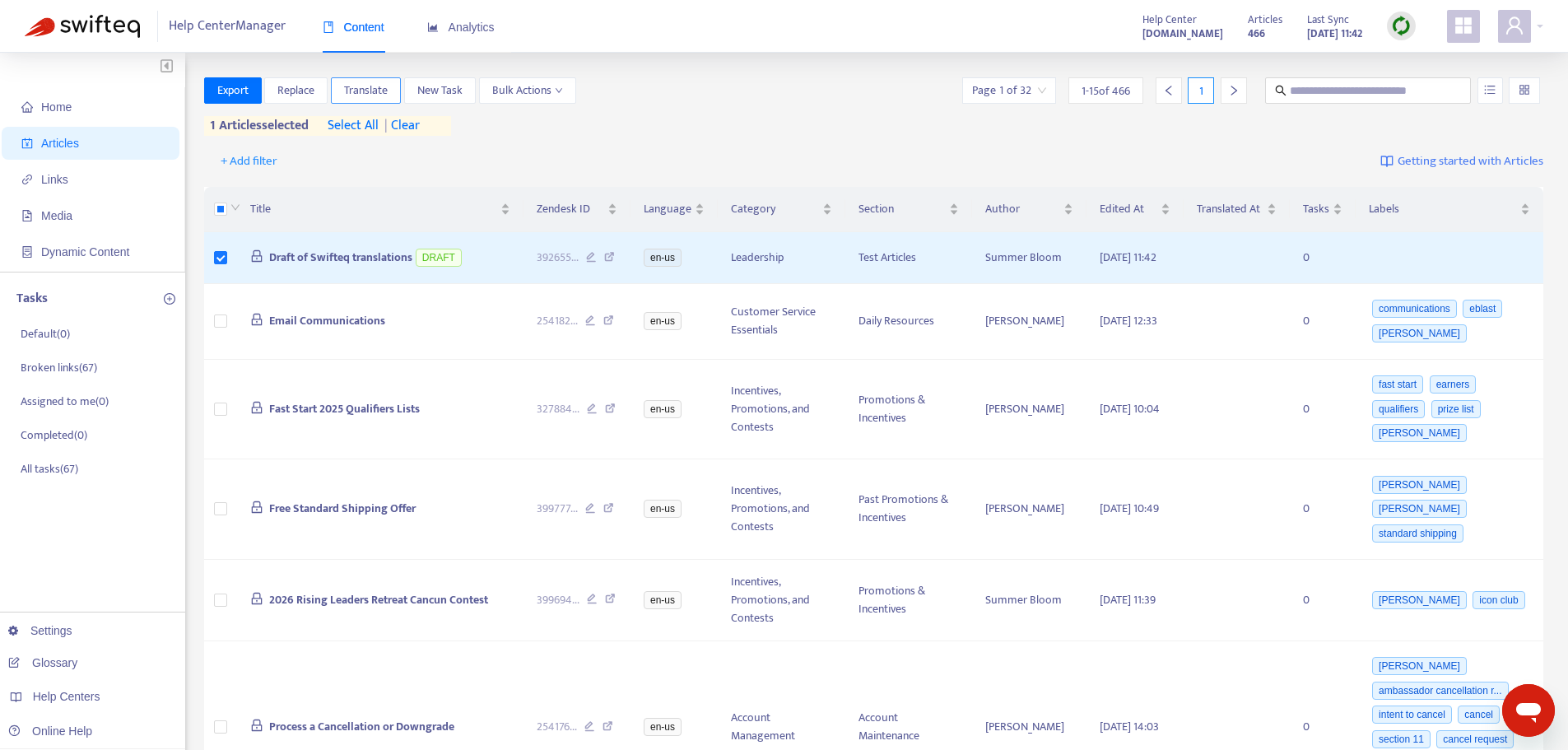
click at [349, 89] on span "Translate" at bounding box center [366, 90] width 44 height 18
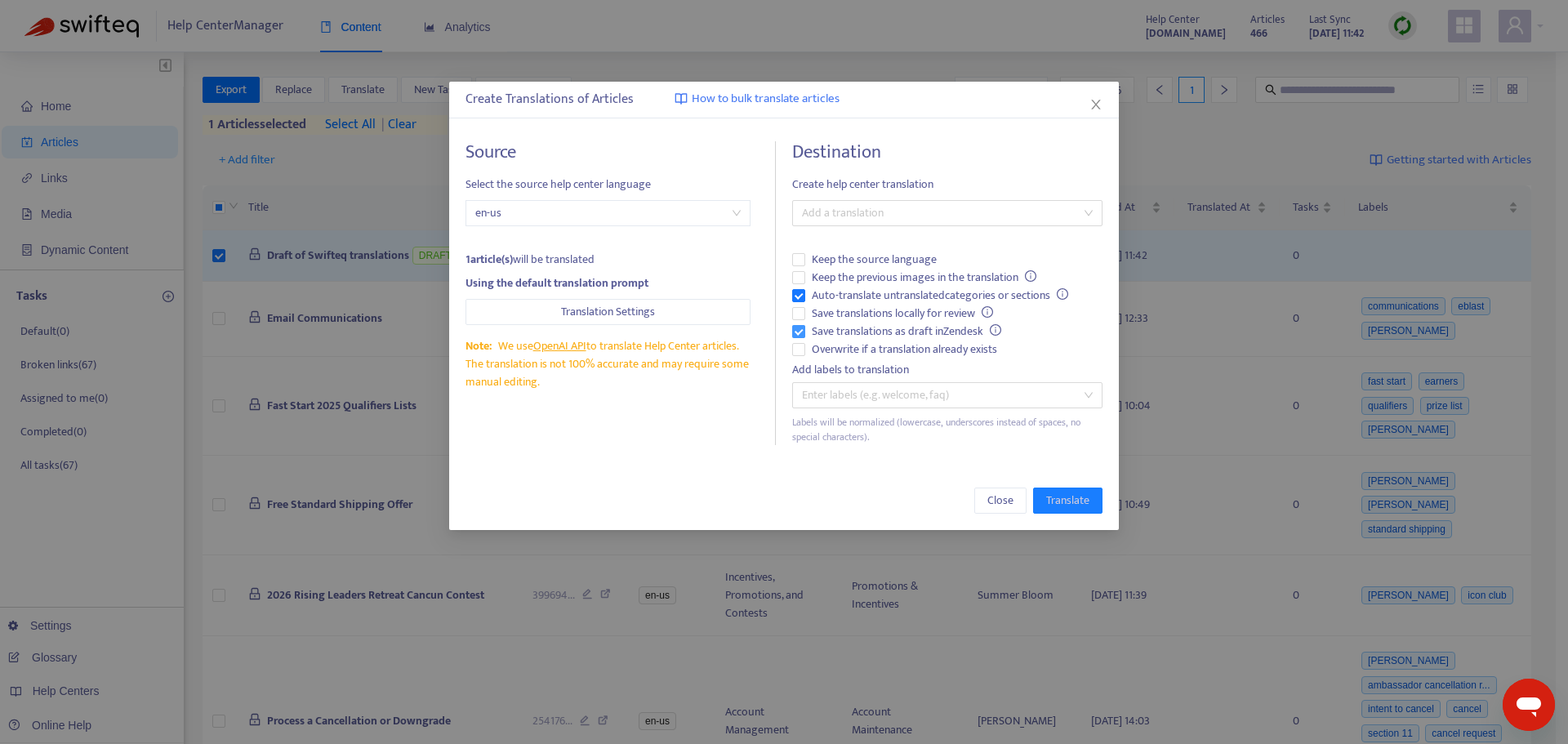
click at [895, 337] on span "Save translations as draft in Zendesk" at bounding box center [906, 331] width 202 height 18
click at [892, 344] on span "Overwrite if a translation already exists" at bounding box center [904, 349] width 198 height 18
click at [873, 290] on span "Auto-translate untranslated categories or sections" at bounding box center [939, 296] width 269 height 18
click at [885, 220] on div at bounding box center [938, 212] width 286 height 20
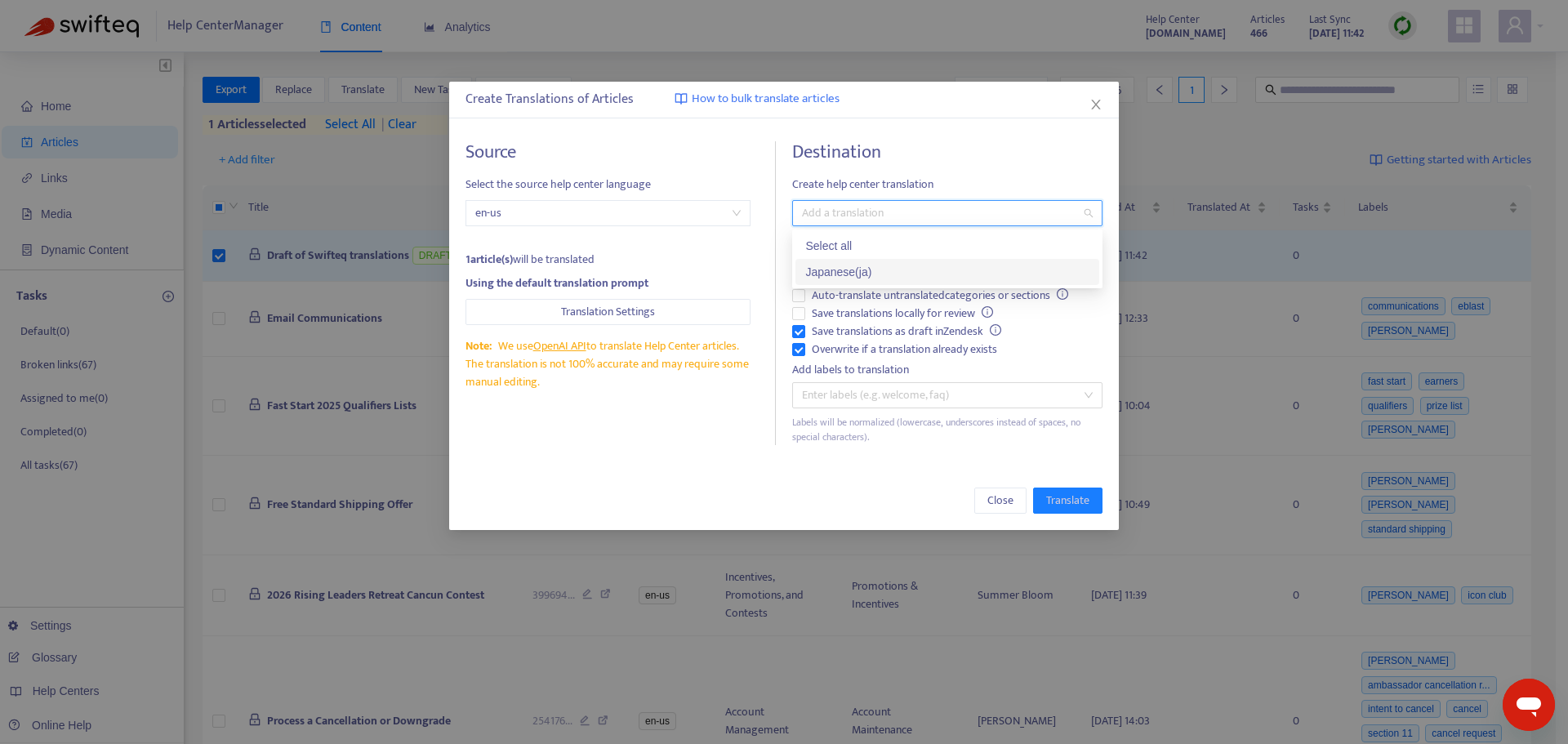
click at [891, 264] on div "Japanese ( ja )" at bounding box center [947, 271] width 284 height 18
click at [1066, 498] on span "Translate" at bounding box center [1068, 500] width 43 height 18
